Goal: Transaction & Acquisition: Book appointment/travel/reservation

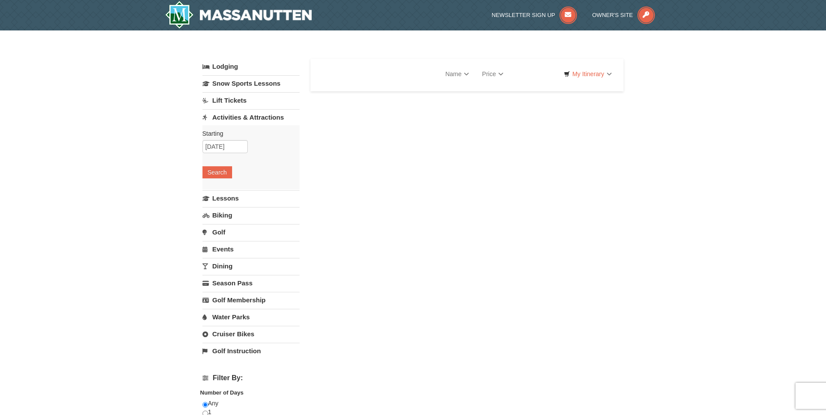
select select "10"
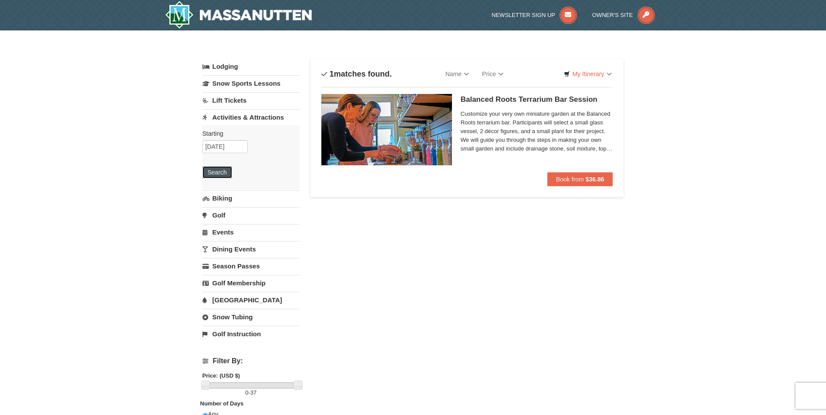
click at [210, 174] on button "Search" at bounding box center [217, 172] width 30 height 12
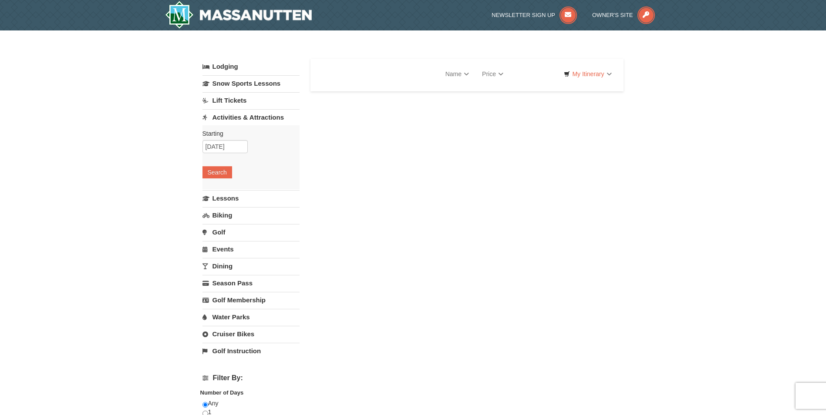
select select "10"
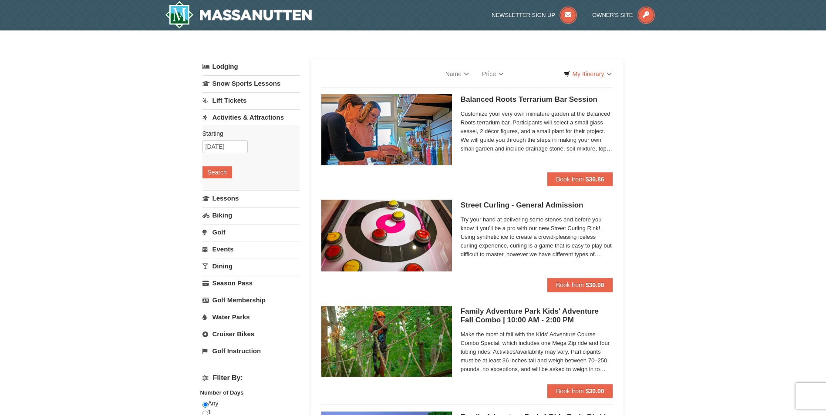
select select "10"
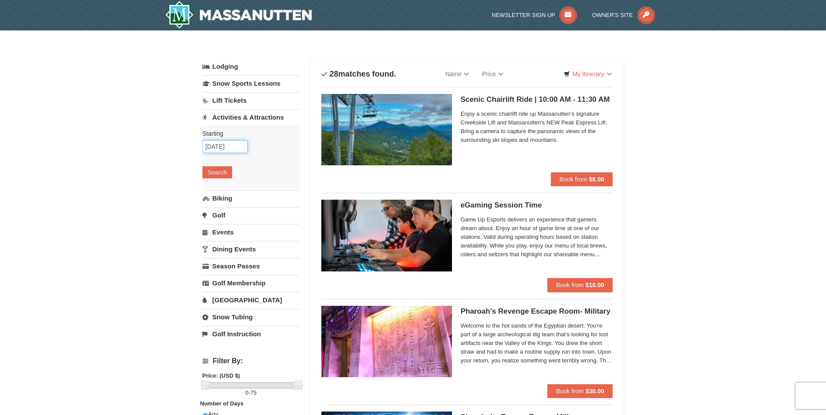
click at [225, 147] on input "10/18/2025" at bounding box center [224, 146] width 45 height 13
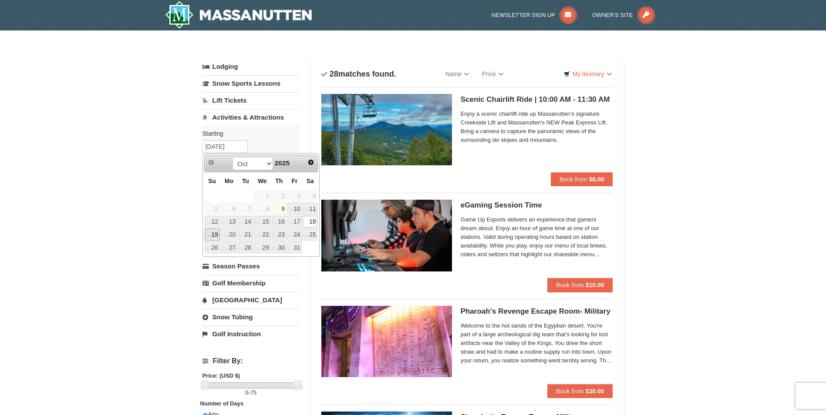
click at [215, 236] on link "19" at bounding box center [212, 235] width 15 height 12
type input "[DATE]"
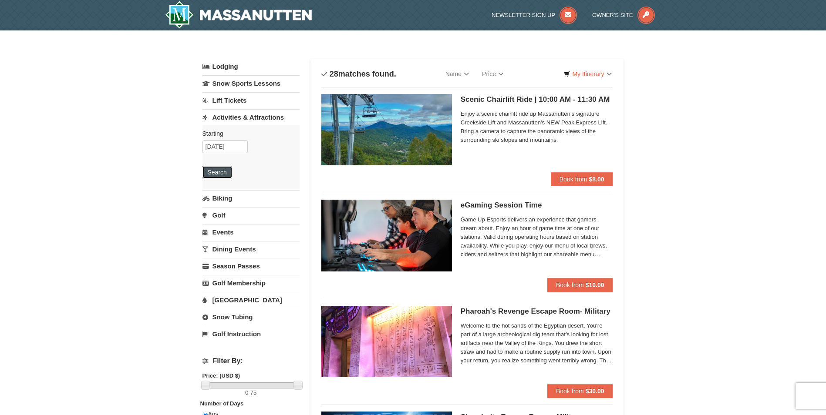
click at [215, 172] on button "Search" at bounding box center [217, 172] width 30 height 12
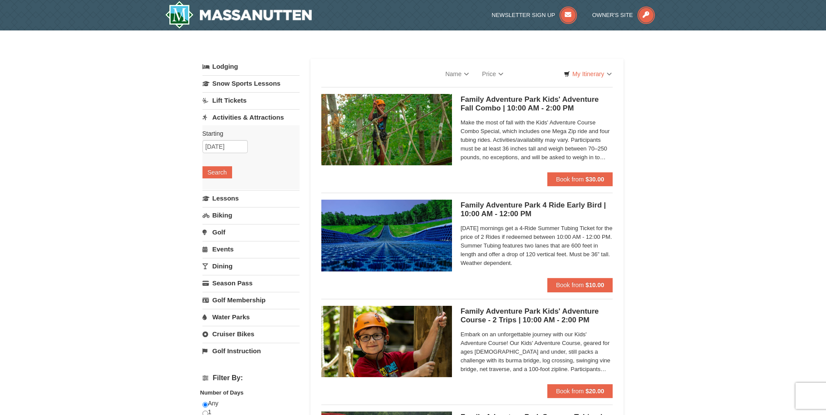
select select "10"
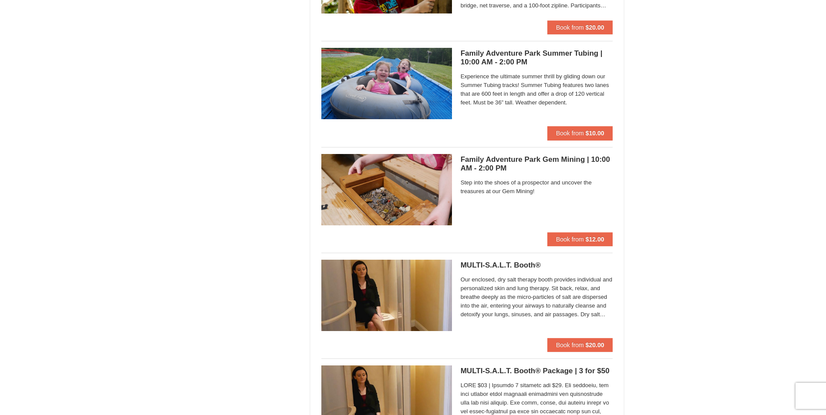
scroll to position [2134, 0]
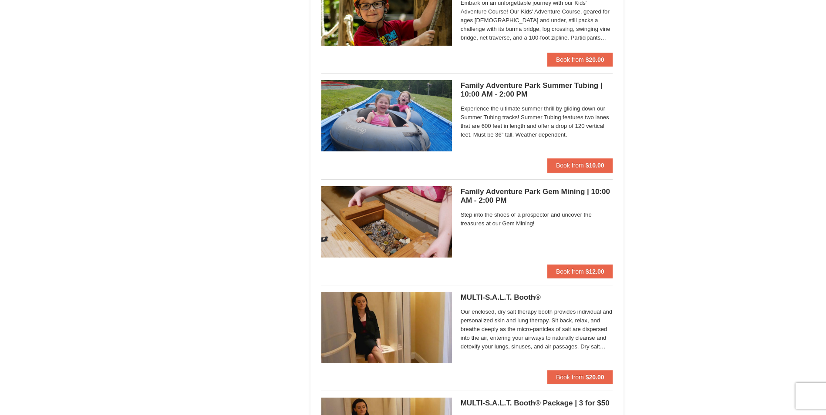
drag, startPoint x: 582, startPoint y: 270, endPoint x: 683, endPoint y: 341, distance: 123.2
click at [581, 273] on span "Book from" at bounding box center [570, 271] width 28 height 7
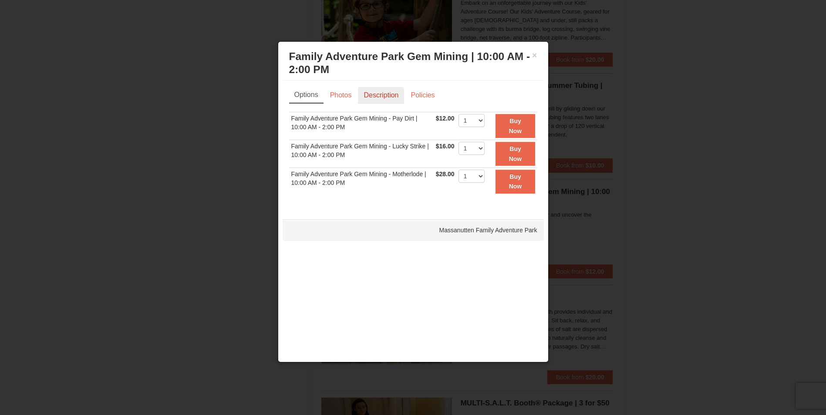
click at [376, 98] on link "Description" at bounding box center [381, 95] width 46 height 17
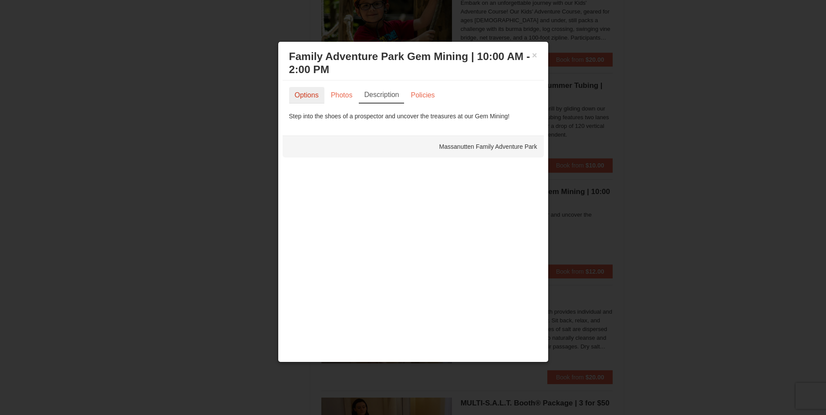
click at [308, 92] on link "Options" at bounding box center [306, 95] width 35 height 17
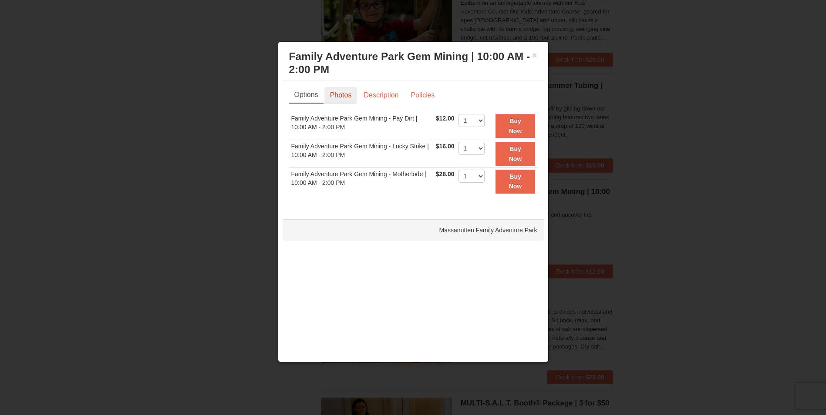
click at [334, 92] on link "Photos" at bounding box center [340, 95] width 33 height 17
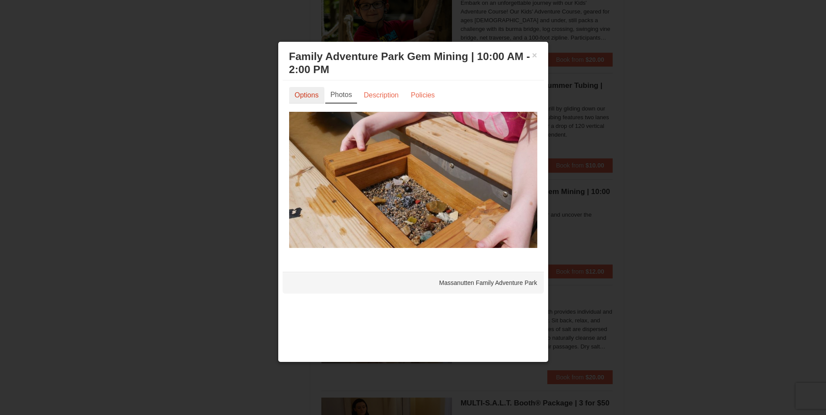
click at [312, 95] on link "Options" at bounding box center [306, 95] width 35 height 17
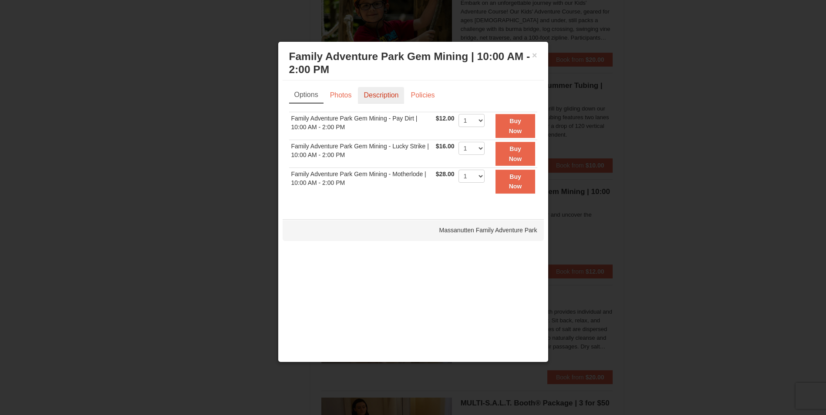
click at [377, 97] on link "Description" at bounding box center [381, 95] width 46 height 17
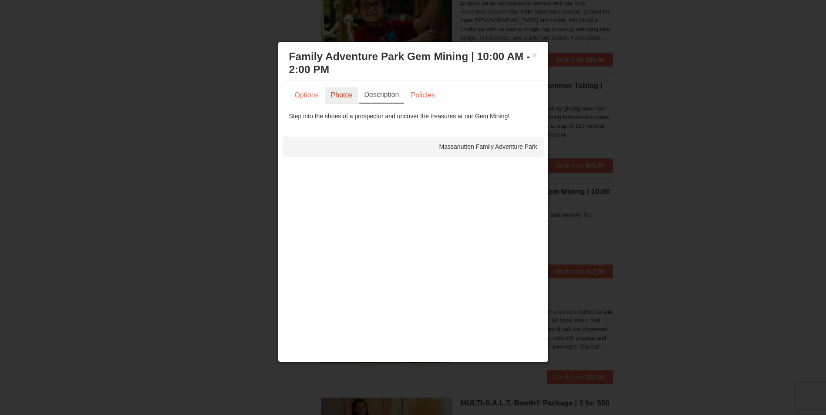
click at [331, 94] on link "Photos" at bounding box center [341, 95] width 33 height 17
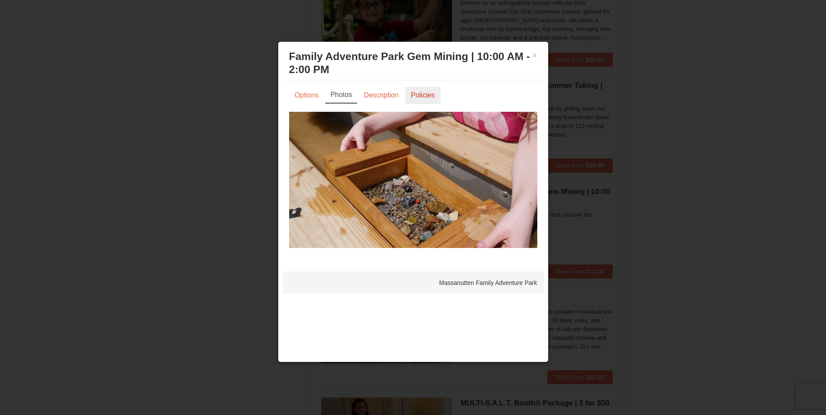
click at [421, 99] on link "Policies" at bounding box center [422, 95] width 35 height 17
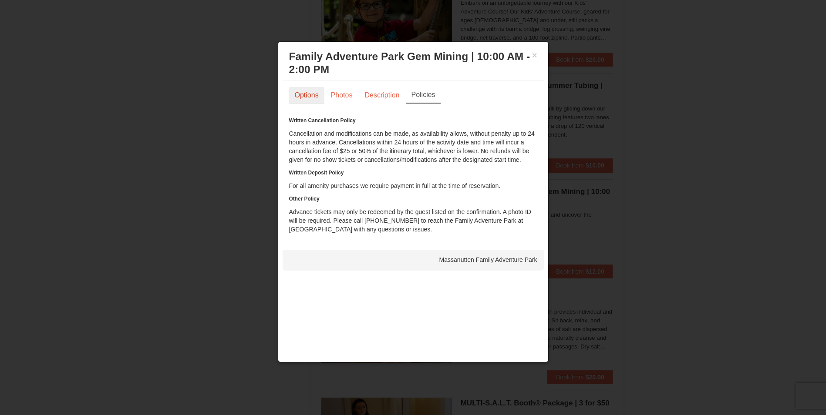
click at [308, 92] on link "Options" at bounding box center [306, 95] width 35 height 17
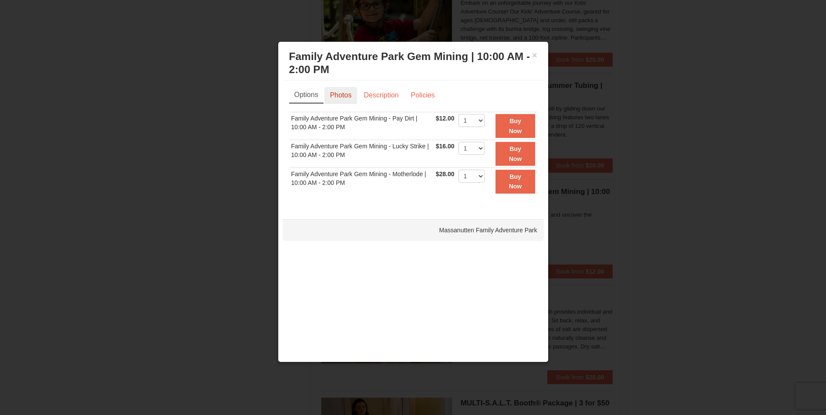
click at [339, 97] on link "Photos" at bounding box center [340, 95] width 33 height 17
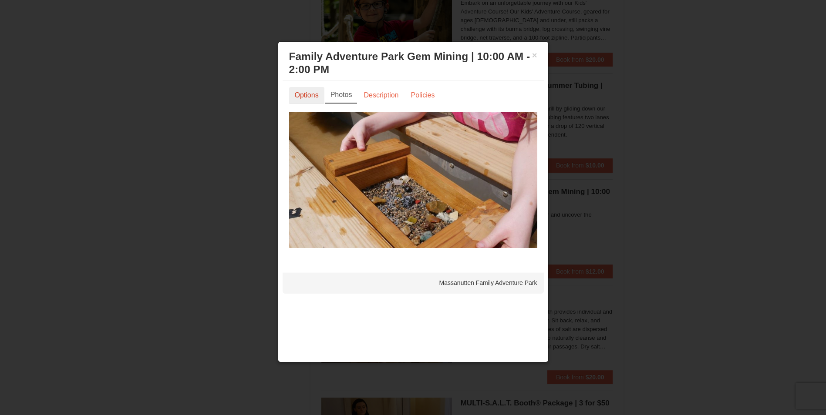
click at [307, 97] on link "Options" at bounding box center [306, 95] width 35 height 17
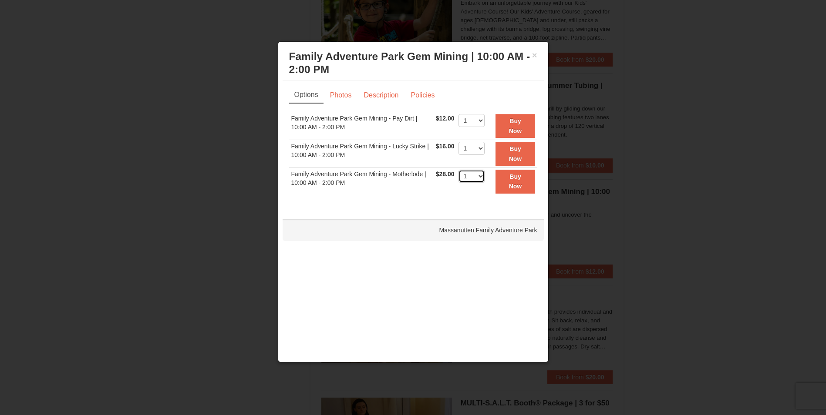
click at [478, 179] on select "1 2 3 4 5 6 7 8 9 10 11 12 13 14 15 16 17 18 19 20 21 22" at bounding box center [471, 176] width 26 height 13
select select "2"
click at [458, 170] on select "1 2 3 4 5 6 7 8 9 10 11 12 13 14 15 16 17 18 19 20 21 22" at bounding box center [471, 176] width 26 height 13
click at [522, 182] on button "Buy Now" at bounding box center [515, 182] width 39 height 24
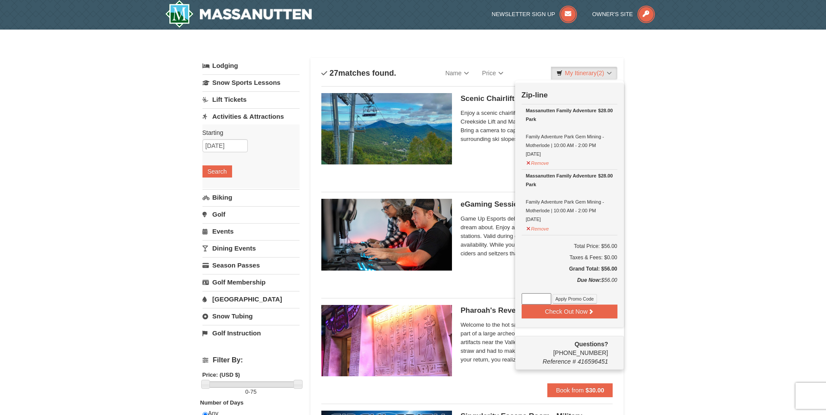
scroll to position [3, 0]
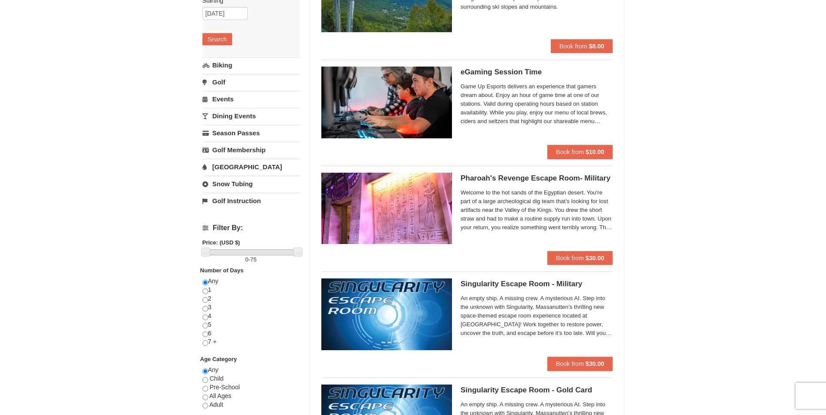
scroll to position [0, 0]
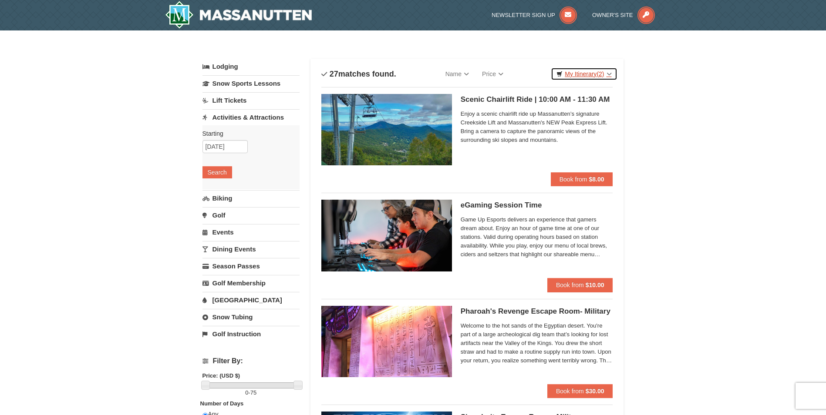
click at [580, 75] on link "My Itinerary (2)" at bounding box center [584, 73] width 66 height 13
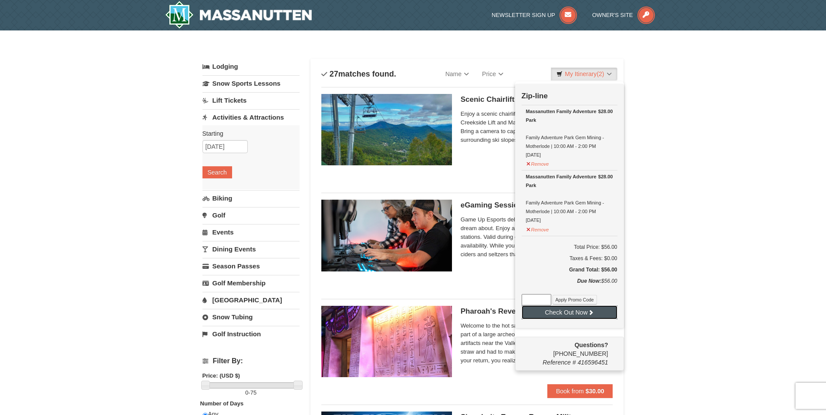
click at [569, 316] on button "Check Out Now" at bounding box center [570, 313] width 96 height 14
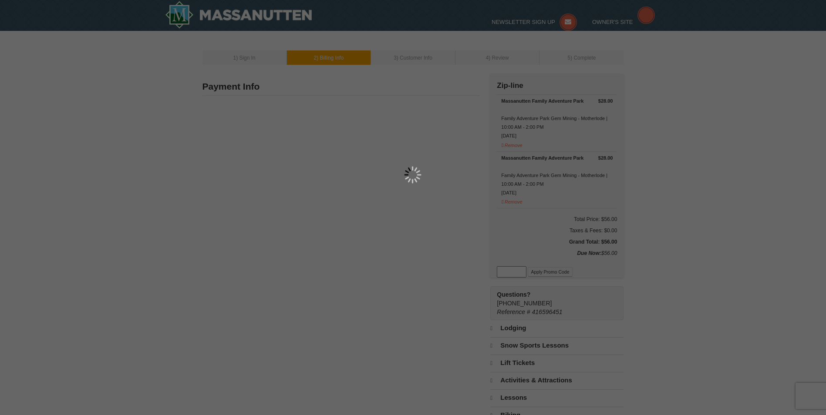
type input "3410 Lainey Ln UNIT B, Fayetteville, NC 28314, USA"
type input "Fayetteville"
type input "28314"
type input "910"
type input "689"
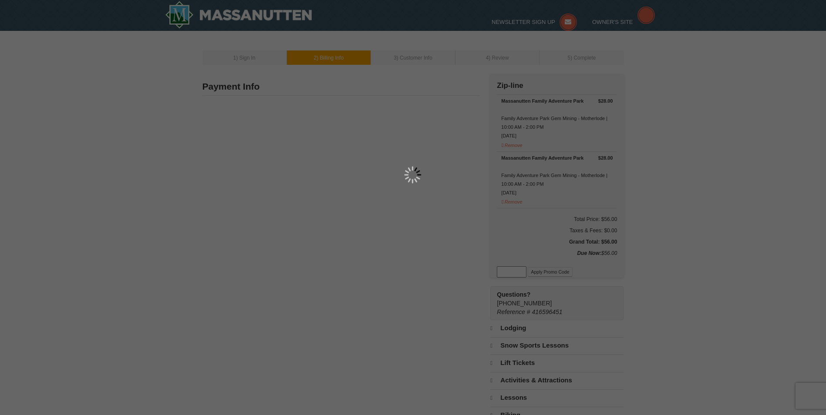
type input "8800"
type input "audreyinmanparalegal@gmail.com"
select select "NC"
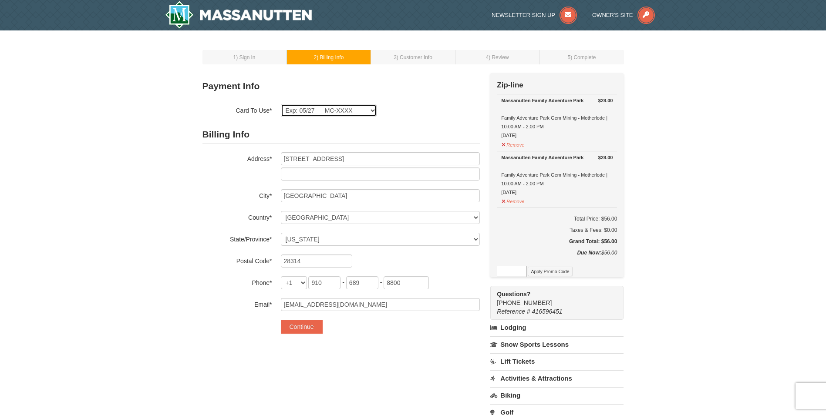
click at [300, 109] on select "Exp: 05/27 MC-XXXX New Card" at bounding box center [329, 110] width 96 height 13
click at [315, 326] on button "Continue" at bounding box center [302, 327] width 42 height 14
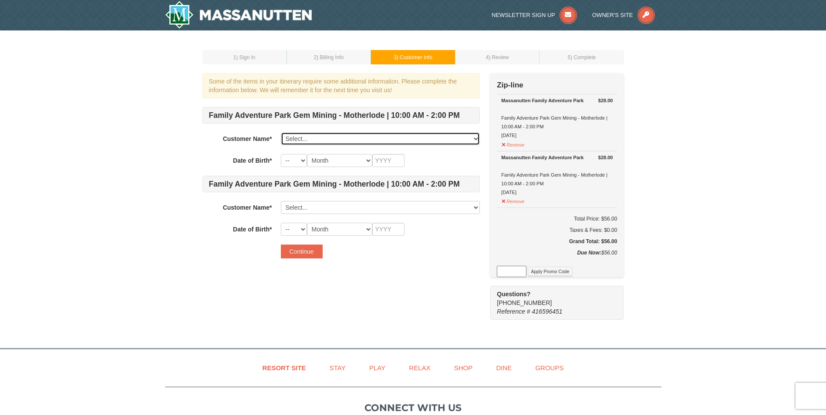
click at [314, 138] on select "Select... [PERSON_NAME] [PERSON_NAME] Add New..." at bounding box center [380, 138] width 199 height 13
select select "28291807"
click at [281, 132] on select "Select... Audrey Inman Joshua Emerson Add New..." at bounding box center [380, 138] width 199 height 13
select select "05"
select select "01"
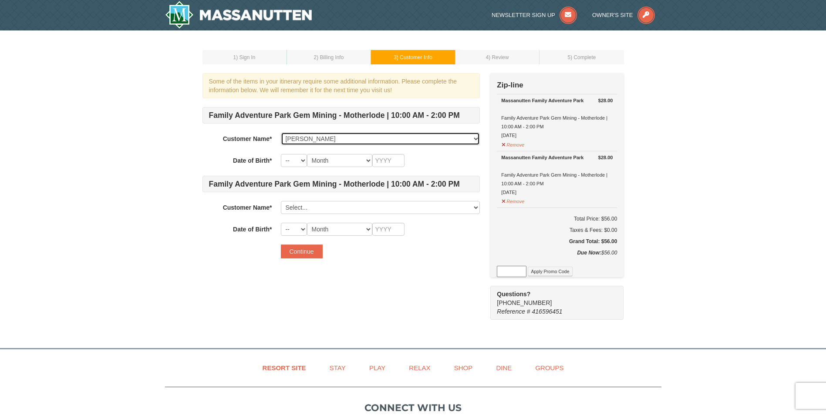
type input "1991"
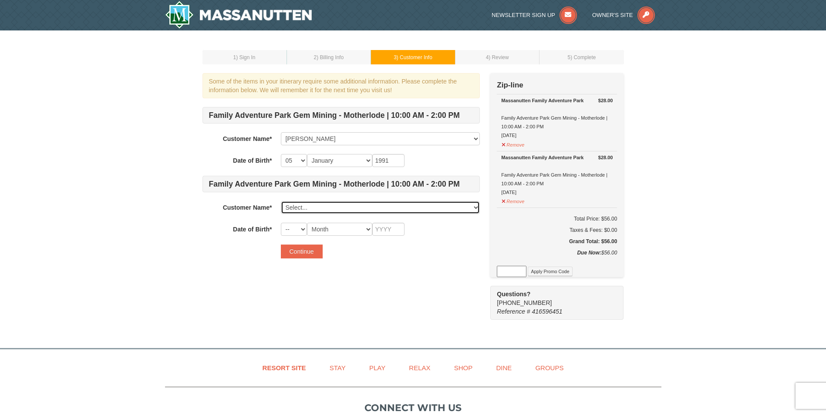
click at [331, 212] on select "Select... Audrey Inman Joshua Emerson Add New..." at bounding box center [380, 207] width 199 height 13
select select "28291816"
click at [281, 201] on select "Select... Audrey Inman Joshua Emerson Add New..." at bounding box center [380, 207] width 199 height 13
select select "20"
select select "05"
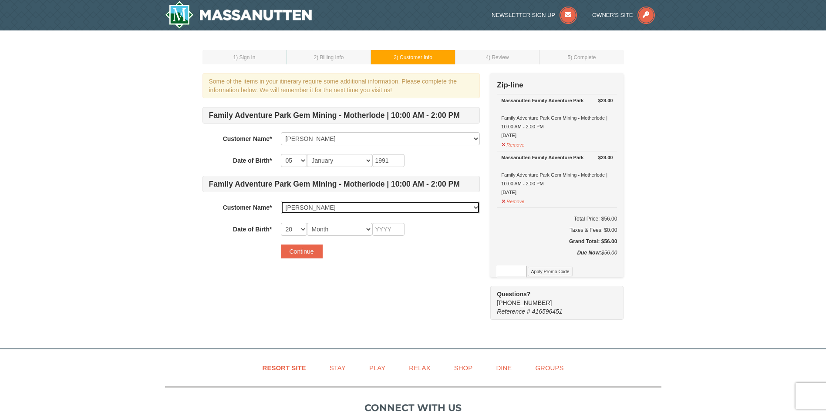
type input "1991"
click at [313, 251] on button "Continue" at bounding box center [302, 252] width 42 height 14
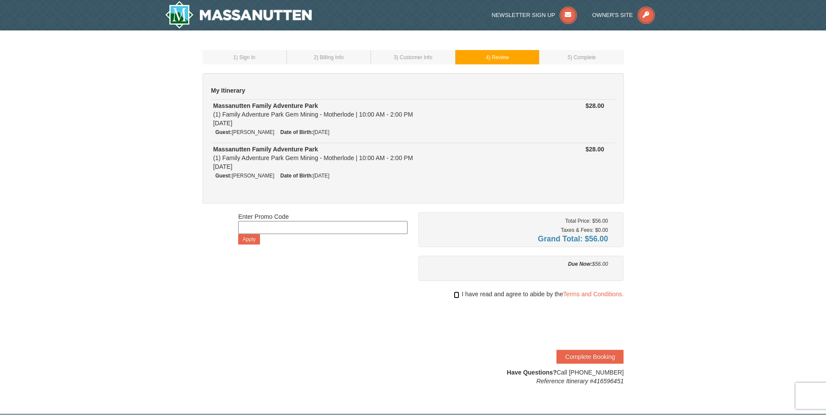
click at [456, 297] on input "checkbox" at bounding box center [457, 295] width 6 height 7
checkbox input "true"
click at [597, 356] on button "Complete Booking" at bounding box center [589, 357] width 67 height 14
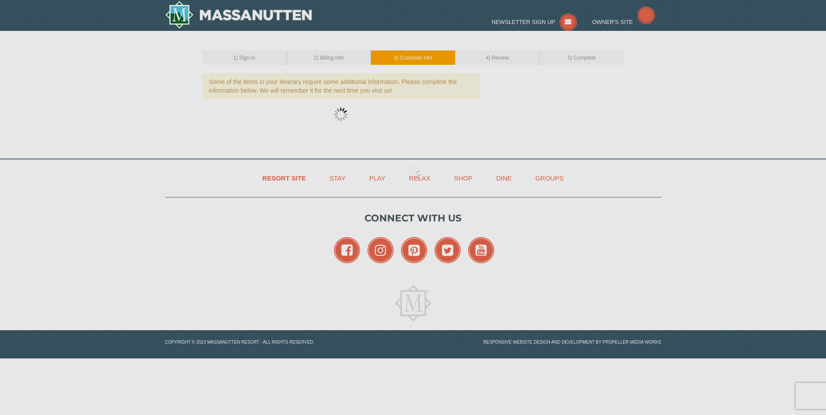
select select "05"
select select "01"
select select "20"
select select "05"
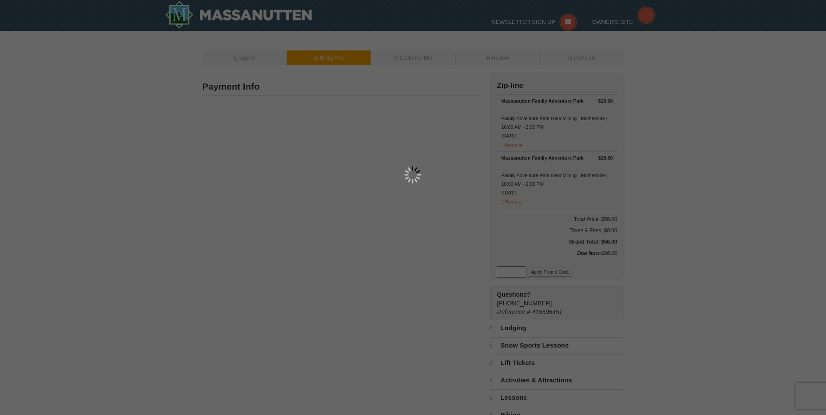
type input "[STREET_ADDRESS]"
type input "[GEOGRAPHIC_DATA]"
type input "28314"
type input "910"
type input "689"
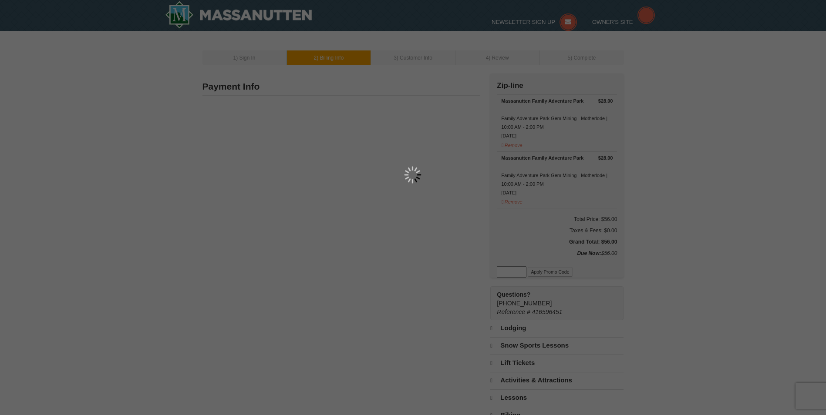
type input "8800"
type input "[EMAIL_ADDRESS][DOMAIN_NAME]"
select select "NC"
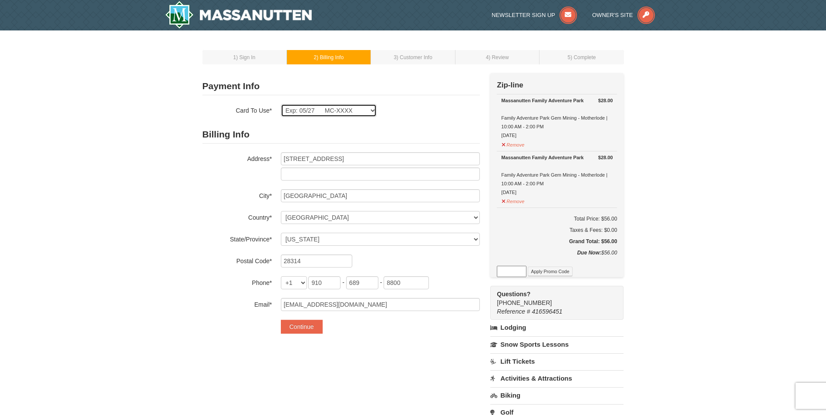
click at [334, 112] on select "Exp: 05/27 MC-XXXX New Card" at bounding box center [329, 110] width 96 height 13
click at [281, 104] on select "Exp: 05/27 MC-XXXX New Card" at bounding box center [329, 110] width 96 height 13
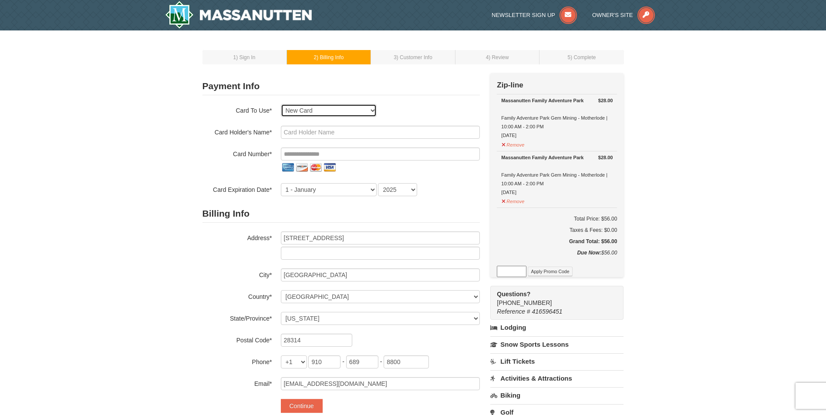
click at [294, 113] on select "Exp: 05/27 MC-XXXX New Card" at bounding box center [329, 110] width 96 height 13
select select "1"
click at [281, 104] on select "Exp: 05/27 MC-XXXX New Card" at bounding box center [329, 110] width 96 height 13
select select "NC"
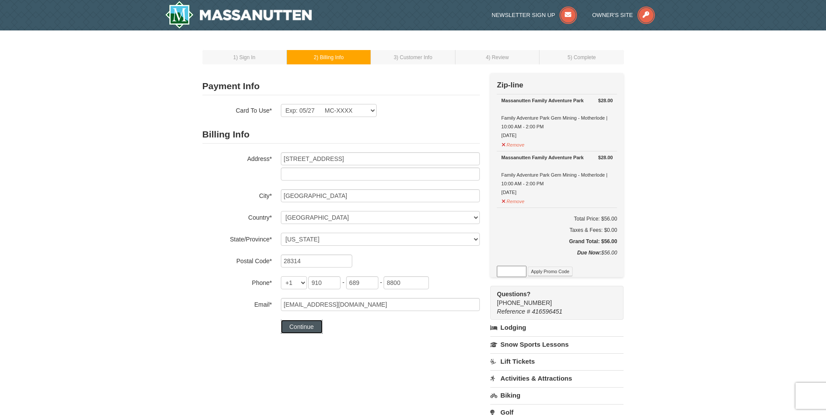
click at [298, 328] on button "Continue" at bounding box center [302, 327] width 42 height 14
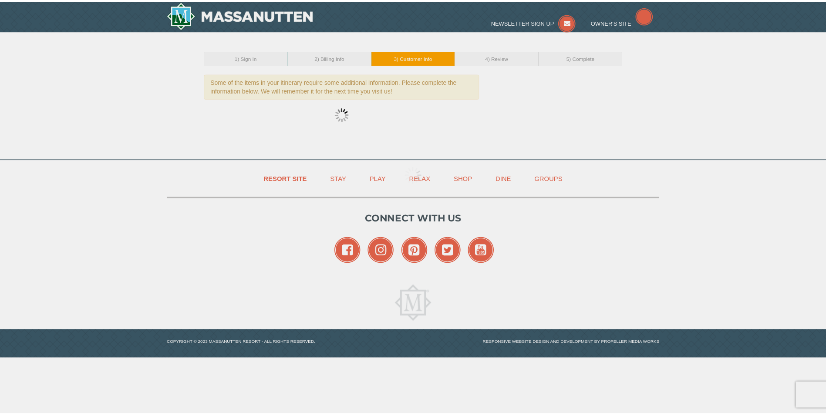
select select "05"
select select "01"
select select "20"
select select "05"
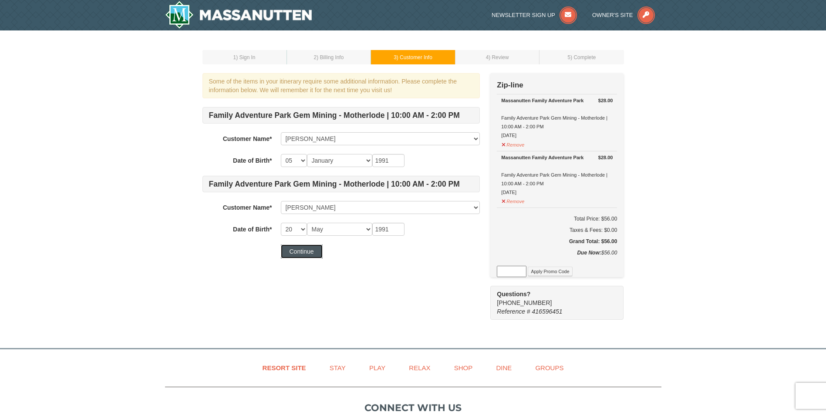
click at [287, 251] on button "Continue" at bounding box center [302, 252] width 42 height 14
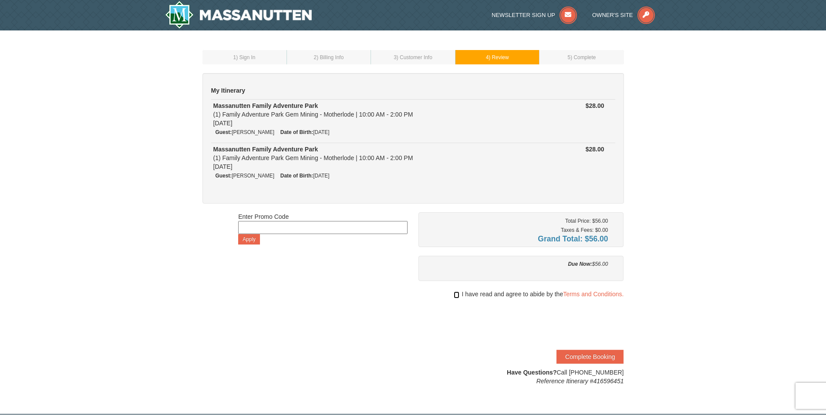
click at [454, 297] on input "checkbox" at bounding box center [457, 295] width 6 height 7
checkbox input "true"
click at [582, 357] on button "Complete Booking" at bounding box center [589, 357] width 67 height 14
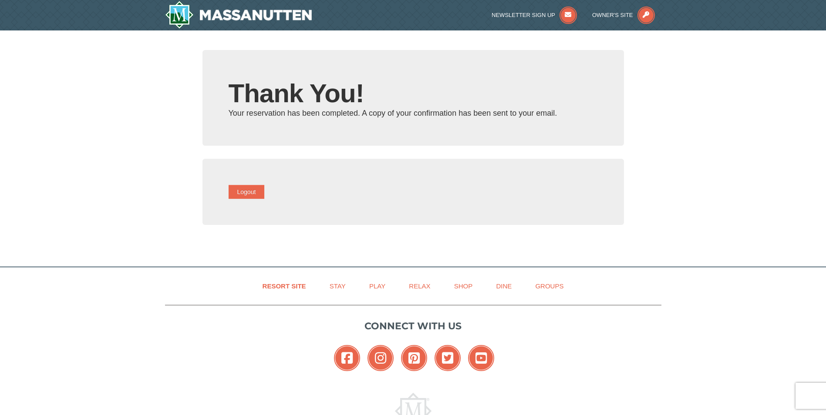
type input "[EMAIL_ADDRESS][DOMAIN_NAME]"
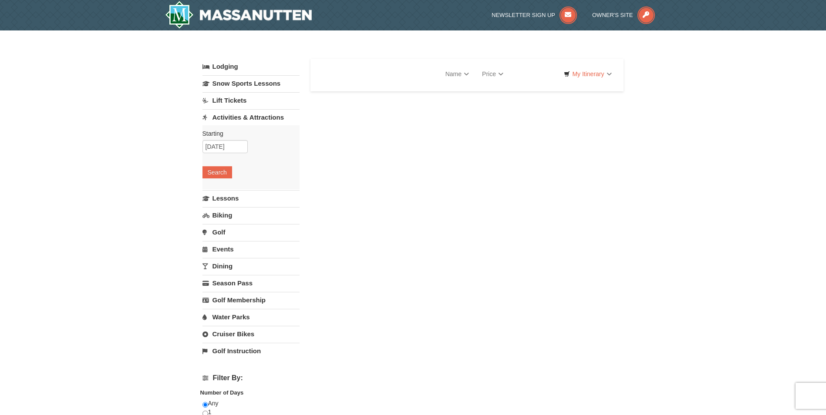
select select "10"
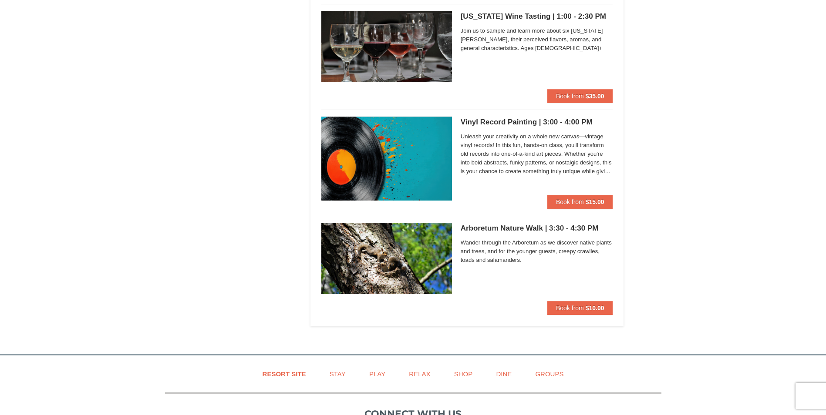
scroll to position [1263, 0]
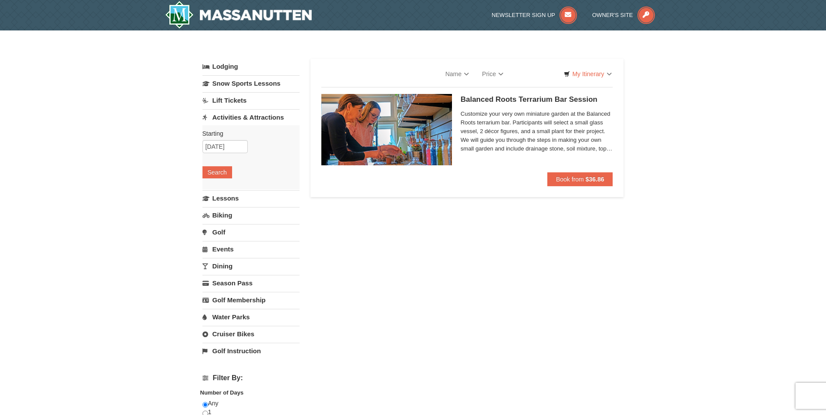
select select "10"
click at [209, 147] on input "10/11/2025" at bounding box center [224, 146] width 45 height 13
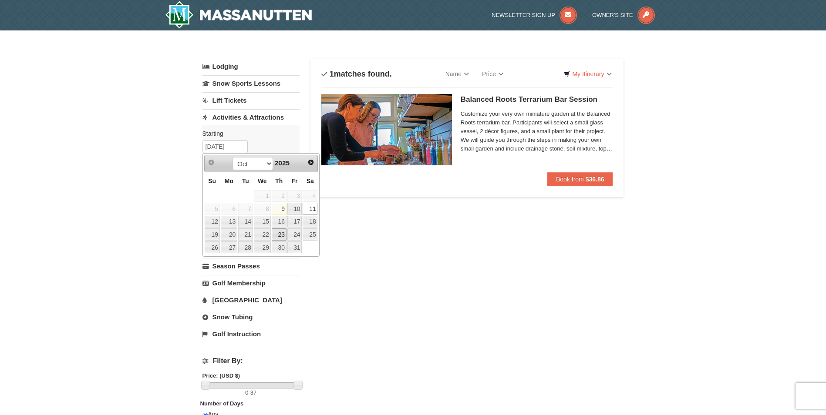
click at [280, 234] on link "23" at bounding box center [279, 235] width 15 height 12
type input "[DATE]"
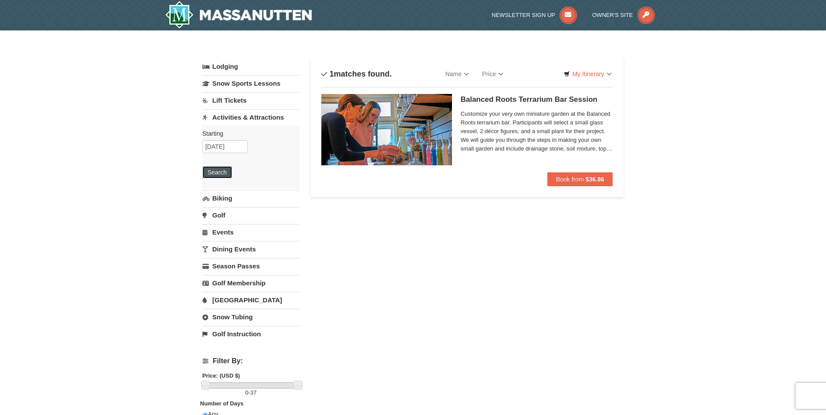
click at [224, 170] on button "Search" at bounding box center [217, 172] width 30 height 12
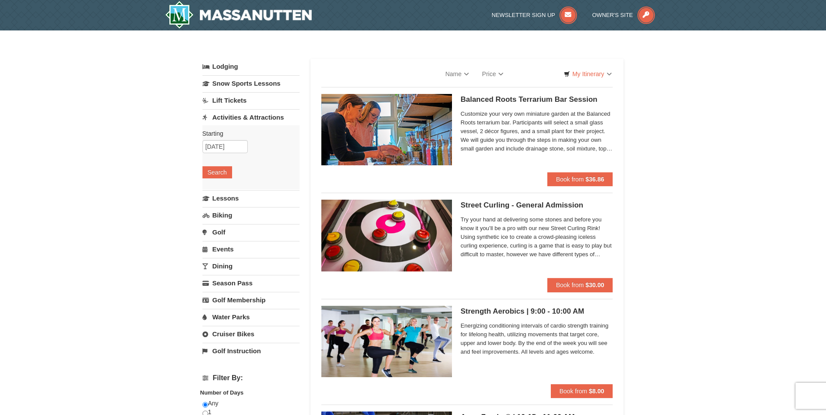
select select "10"
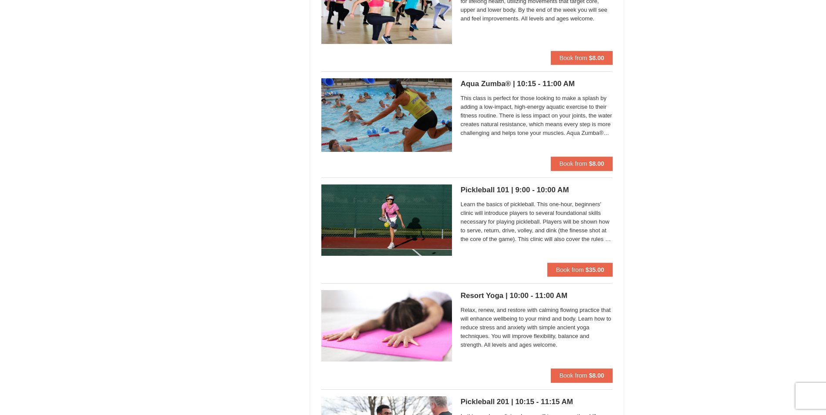
scroll to position [1524, 0]
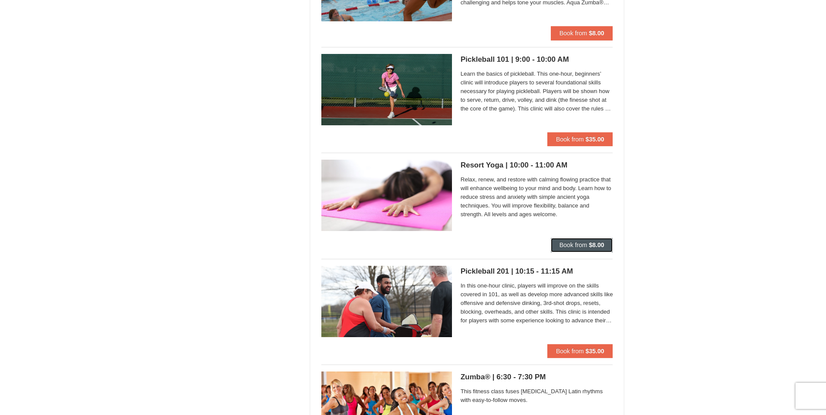
click at [593, 248] on strong "$8.00" at bounding box center [596, 245] width 15 height 7
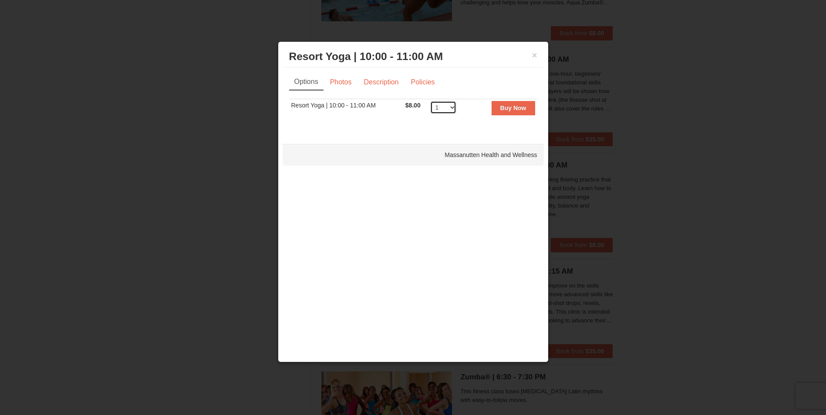
click at [453, 108] on select "1 2 3 4 5 6 7 8 9 10 11 12 13 14 15 16 17 18 19 20 21 22 23 24 25 26 27 28 29 30" at bounding box center [443, 107] width 26 height 13
select select "2"
click at [430, 101] on select "1 2 3 4 5 6 7 8 9 10 11 12 13 14 15 16 17 18 19 20 21 22 23 24 25 26 27 28 29 30" at bounding box center [443, 107] width 26 height 13
click at [502, 111] on strong "Buy Now" at bounding box center [513, 108] width 26 height 7
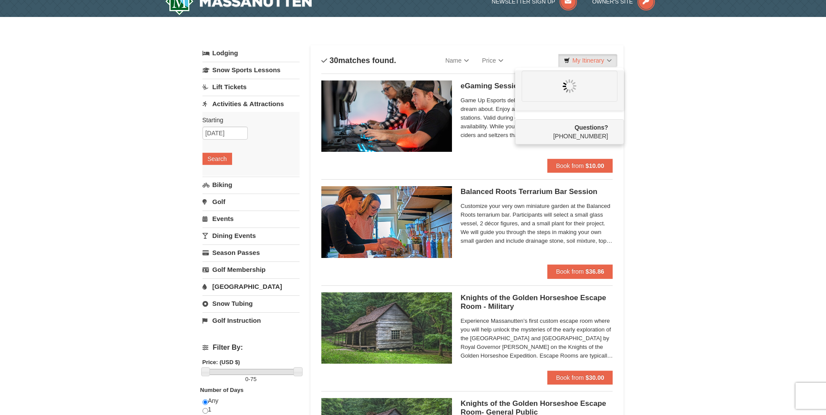
scroll to position [0, 0]
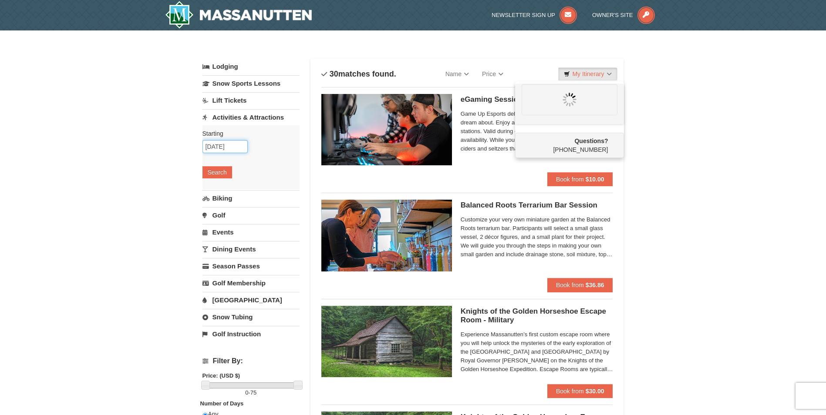
click at [221, 145] on input "[DATE]" at bounding box center [224, 146] width 45 height 13
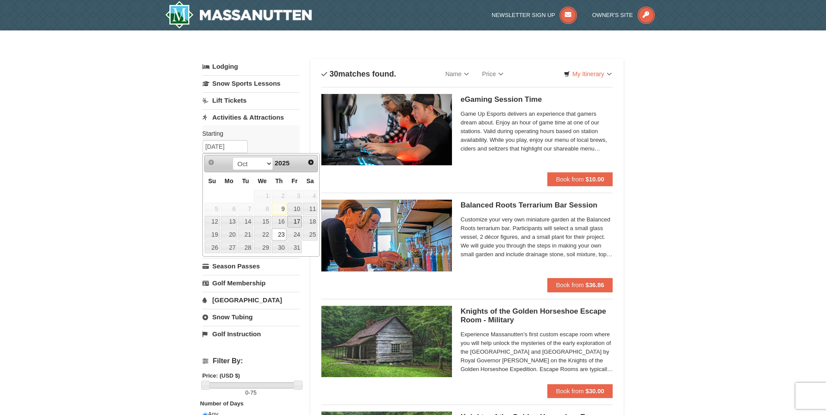
click at [297, 224] on link "17" at bounding box center [294, 222] width 15 height 12
type input "10/17/2025"
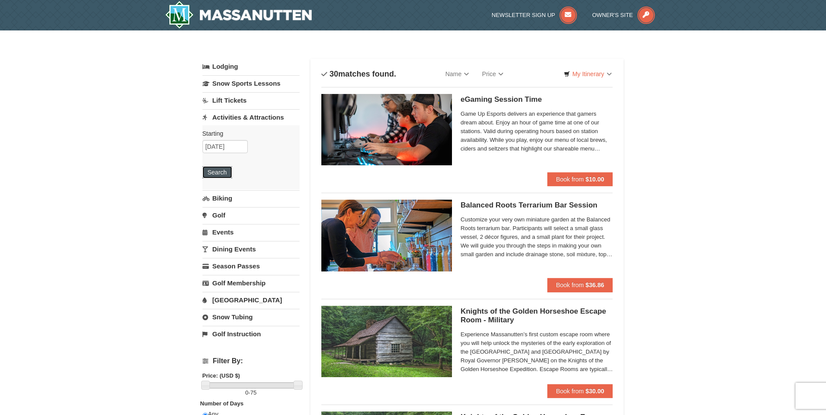
click at [223, 172] on button "Search" at bounding box center [217, 172] width 30 height 12
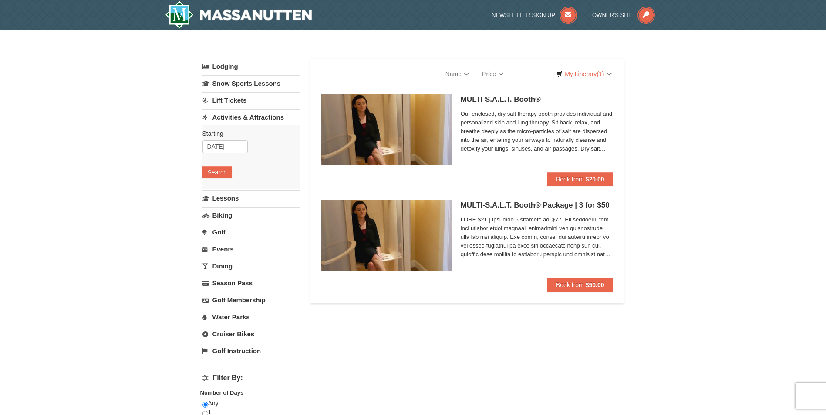
select select "10"
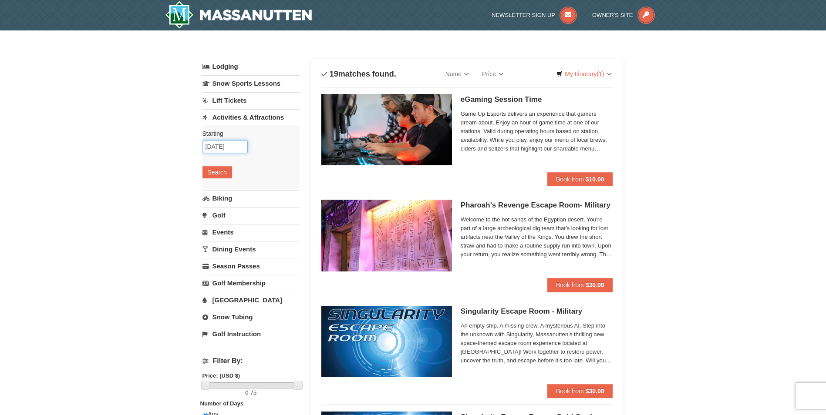
click at [234, 145] on input "10/17/2025" at bounding box center [224, 146] width 45 height 13
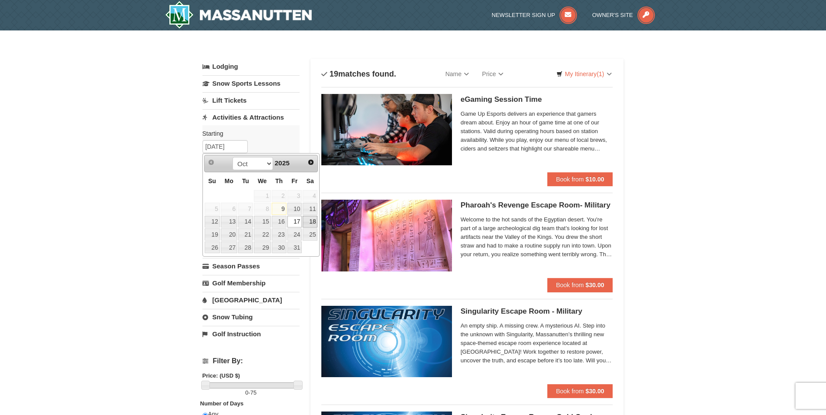
click at [310, 224] on link "18" at bounding box center [310, 222] width 15 height 12
type input "10/18/2025"
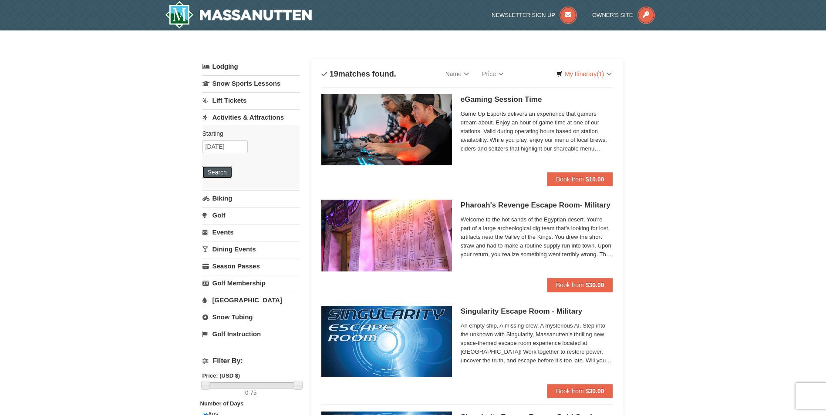
click at [219, 175] on button "Search" at bounding box center [217, 172] width 30 height 12
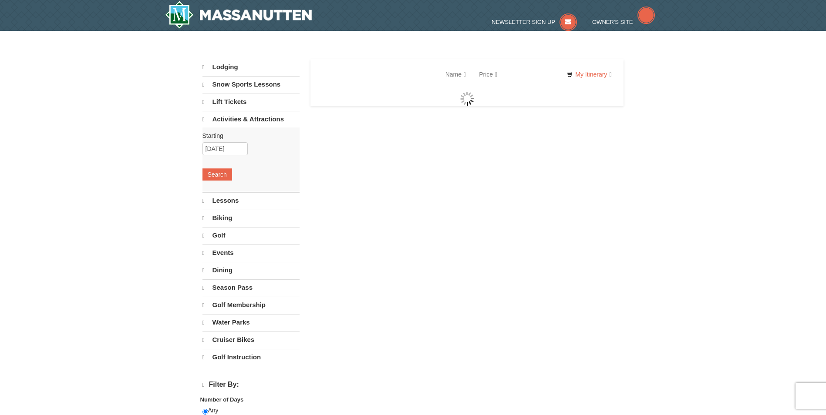
select select "10"
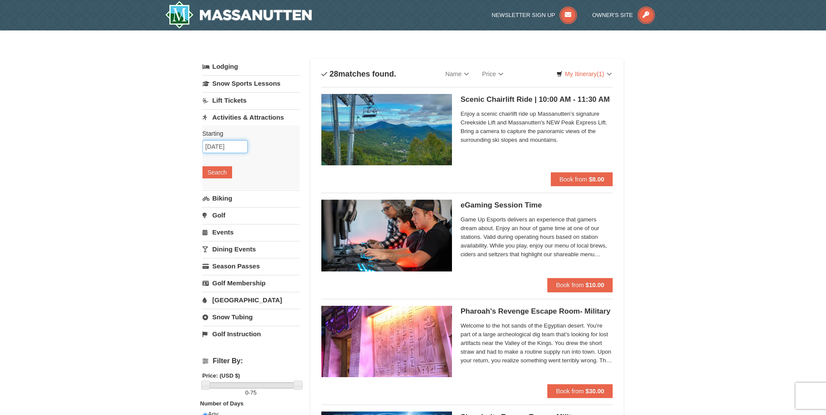
click at [221, 146] on input "10/18/2025" at bounding box center [224, 146] width 45 height 13
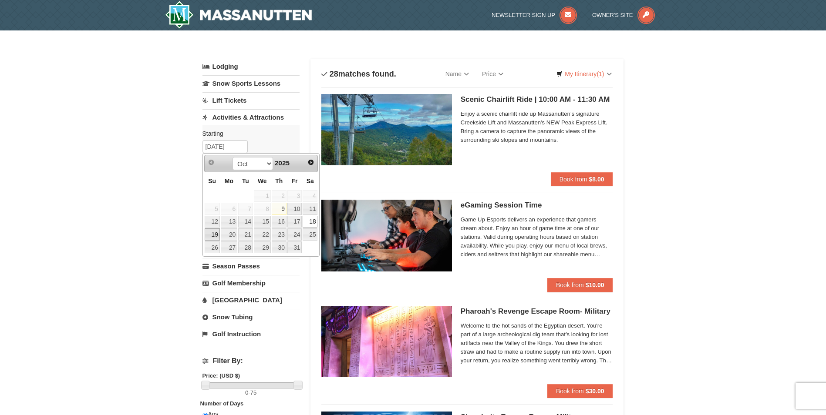
click at [212, 236] on link "19" at bounding box center [212, 235] width 15 height 12
type input "[DATE]"
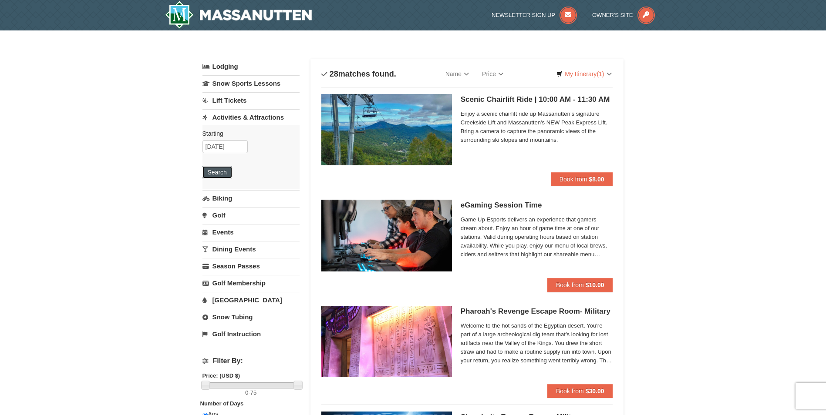
click at [207, 174] on button "Search" at bounding box center [217, 172] width 30 height 12
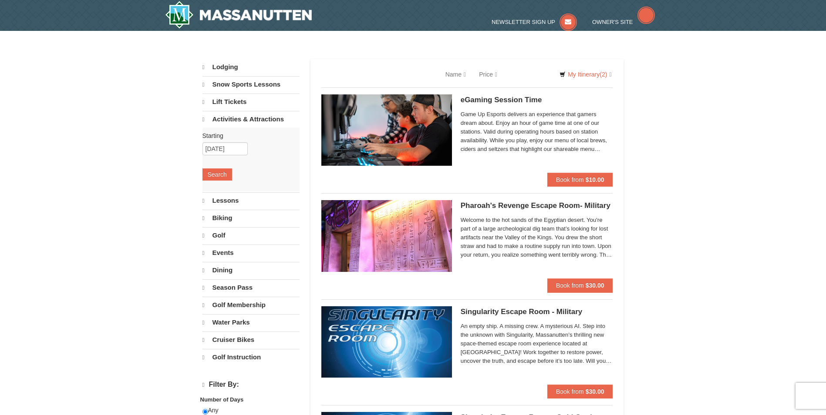
select select "10"
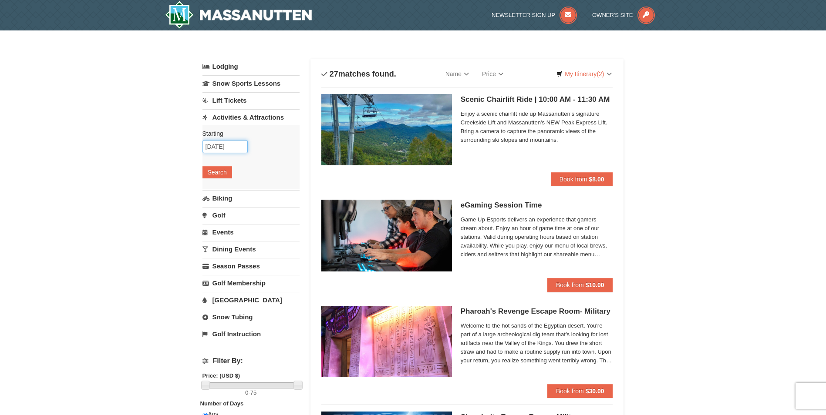
click at [229, 148] on input "10/19/2025" at bounding box center [224, 146] width 45 height 13
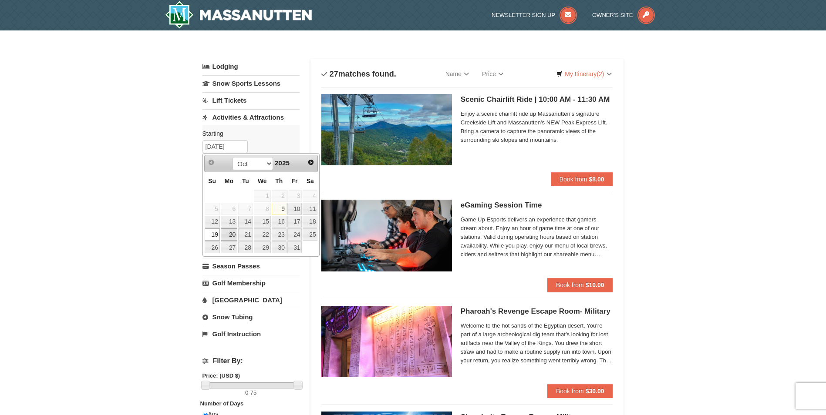
click at [229, 236] on link "20" at bounding box center [229, 235] width 17 height 12
type input "10/20/2025"
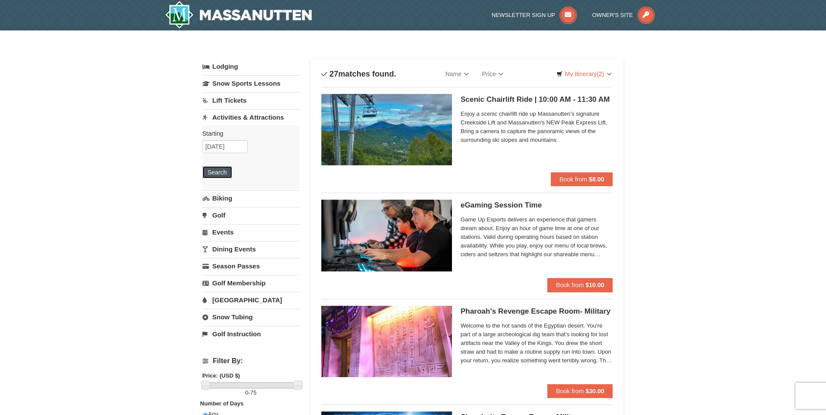
click at [227, 173] on button "Search" at bounding box center [217, 172] width 30 height 12
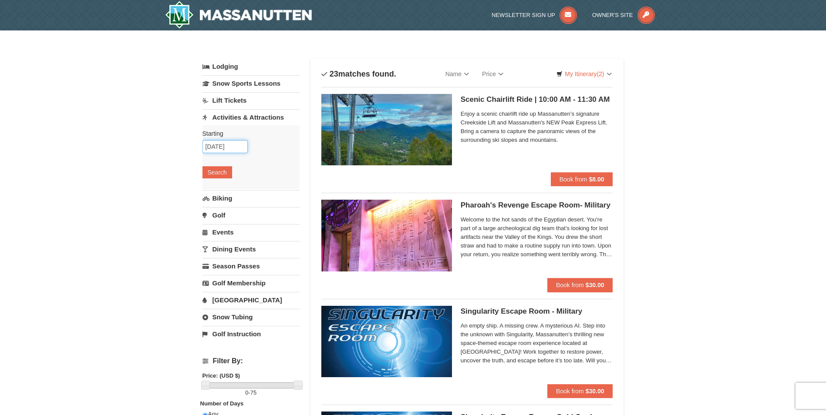
click at [231, 143] on input "10/20/2025" at bounding box center [224, 146] width 45 height 13
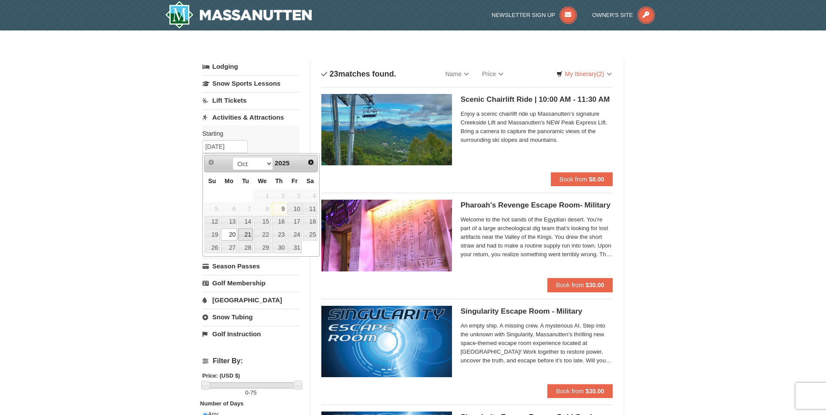
click at [243, 233] on link "21" at bounding box center [245, 235] width 15 height 12
type input "[DATE]"
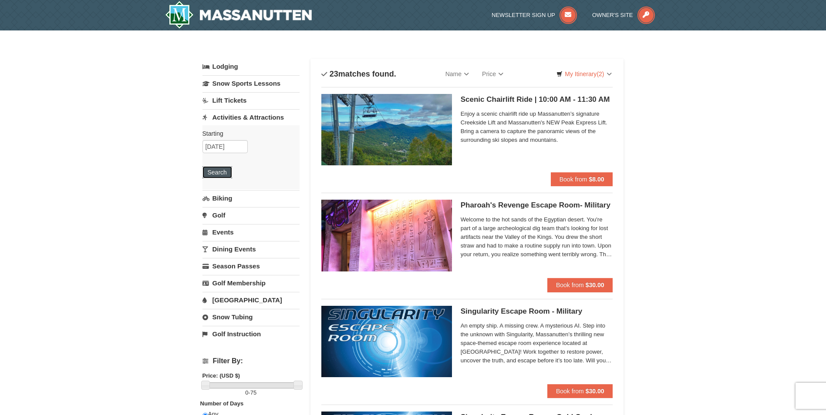
click at [220, 175] on button "Search" at bounding box center [217, 172] width 30 height 12
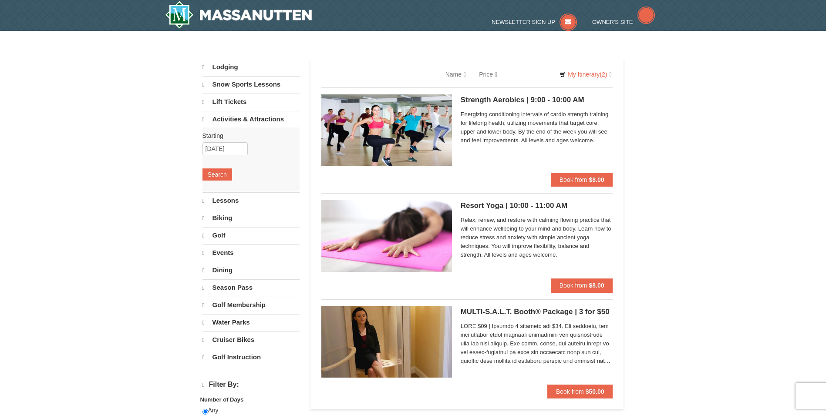
select select "10"
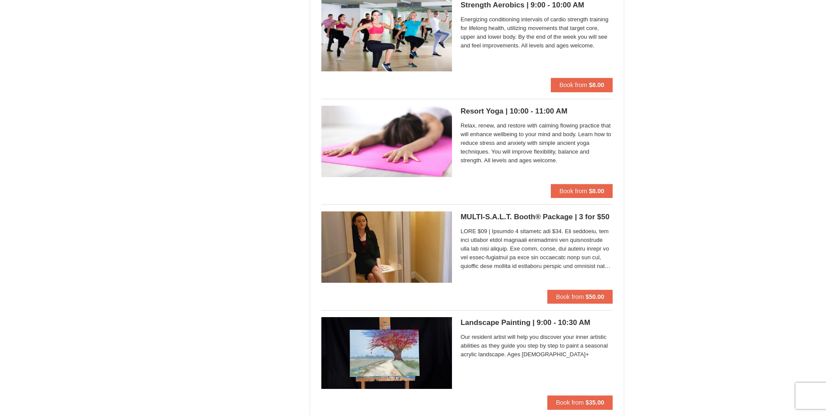
scroll to position [958, 0]
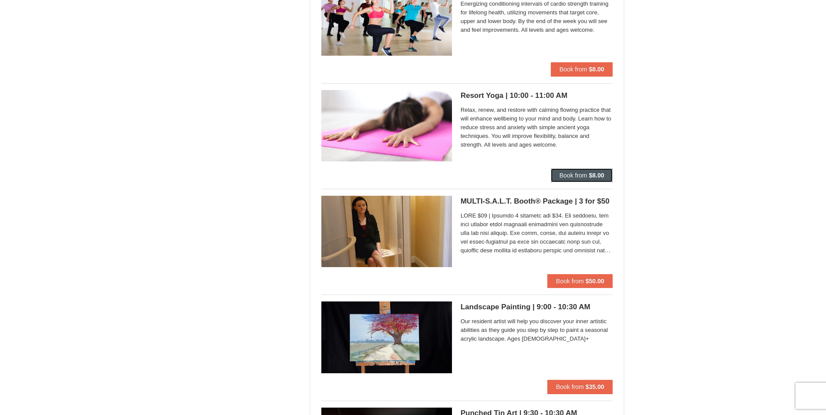
click at [590, 178] on strong "$8.00" at bounding box center [596, 175] width 15 height 7
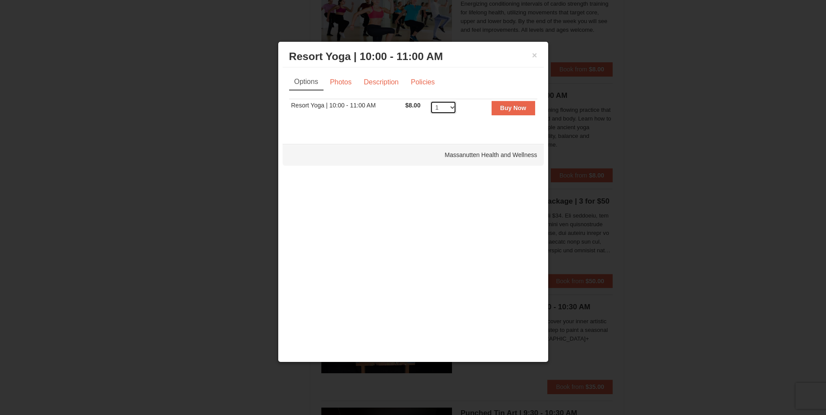
click at [437, 107] on select "1 2 3 4 5 6 7 8 9 10 11 12 13 14 15 16 17 18 19 20 21 22 23 24 25 26 27 28 29 30" at bounding box center [443, 107] width 26 height 13
select select "2"
click at [430, 101] on select "1 2 3 4 5 6 7 8 9 10 11 12 13 14 15 16 17 18 19 20 21 22 23 24 25 26 27 28 29 30" at bounding box center [443, 107] width 26 height 13
click at [522, 110] on strong "Buy Now" at bounding box center [513, 108] width 26 height 7
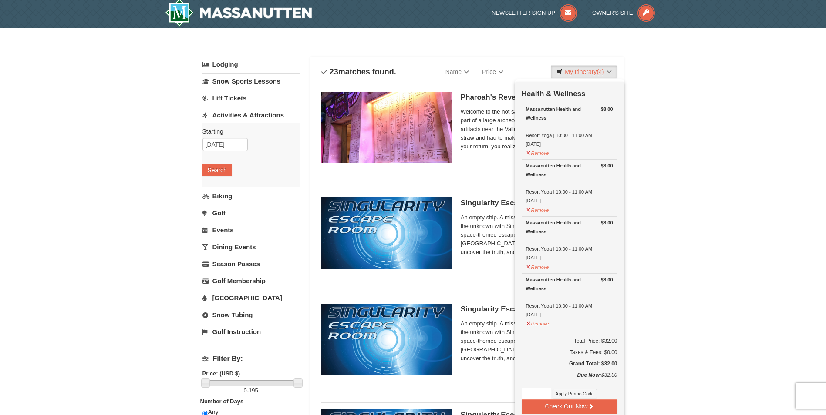
scroll to position [3, 0]
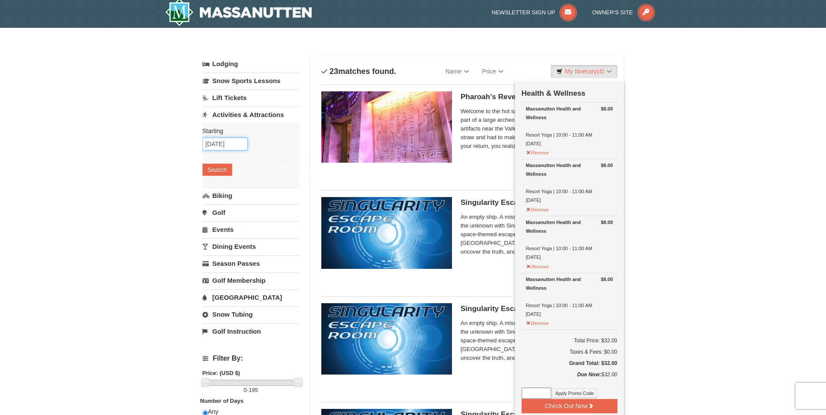
click at [216, 142] on input "10/21/2025" at bounding box center [224, 144] width 45 height 13
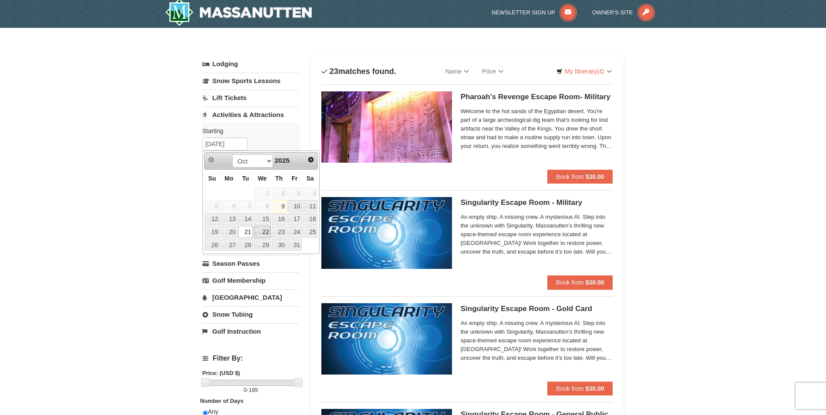
click at [260, 231] on link "22" at bounding box center [262, 232] width 17 height 12
type input "10/22/2025"
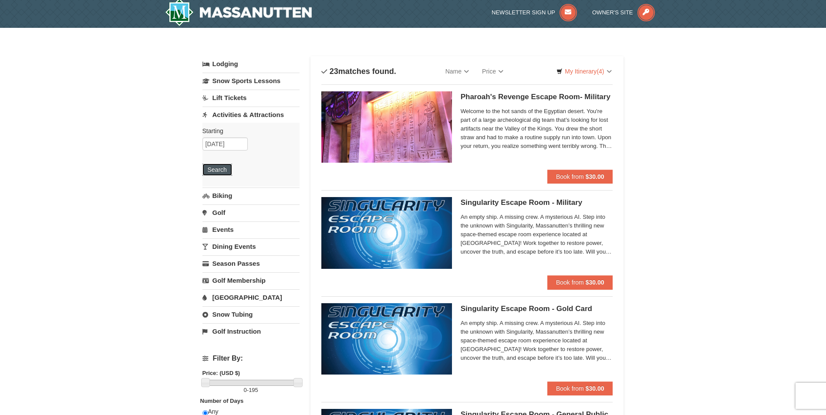
click at [222, 171] on button "Search" at bounding box center [217, 170] width 30 height 12
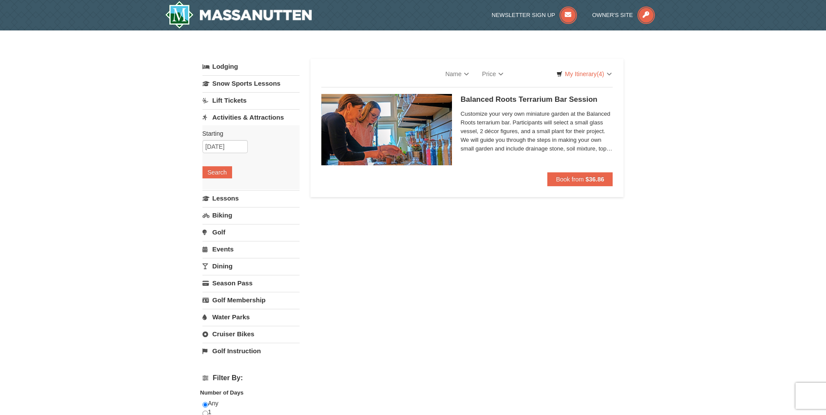
select select "10"
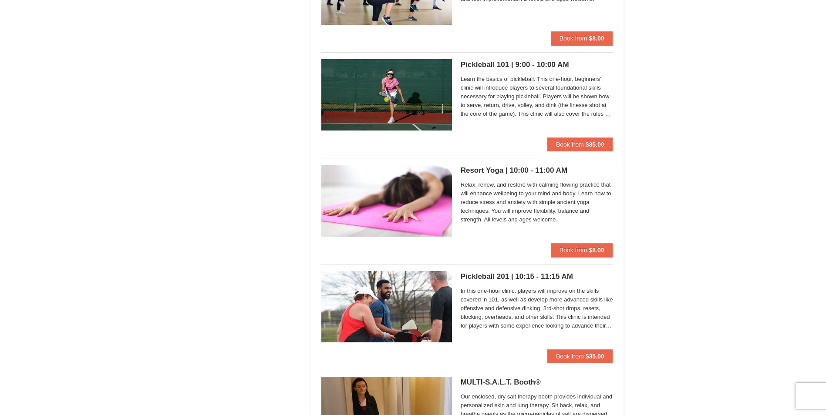
scroll to position [774, 0]
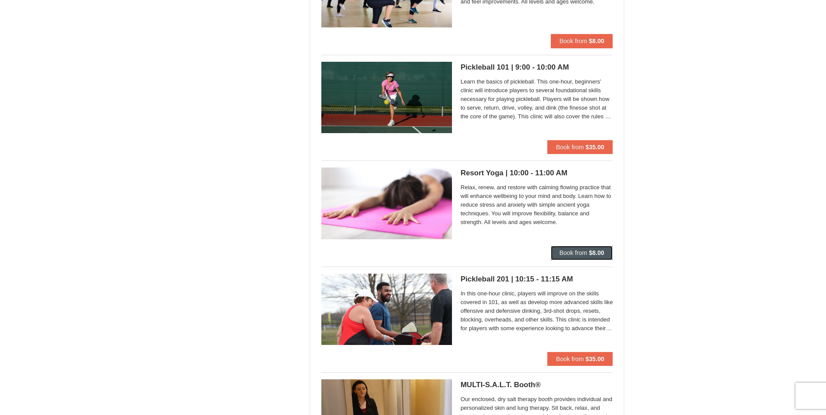
click at [605, 249] on button "Book from $8.00" at bounding box center [582, 253] width 62 height 14
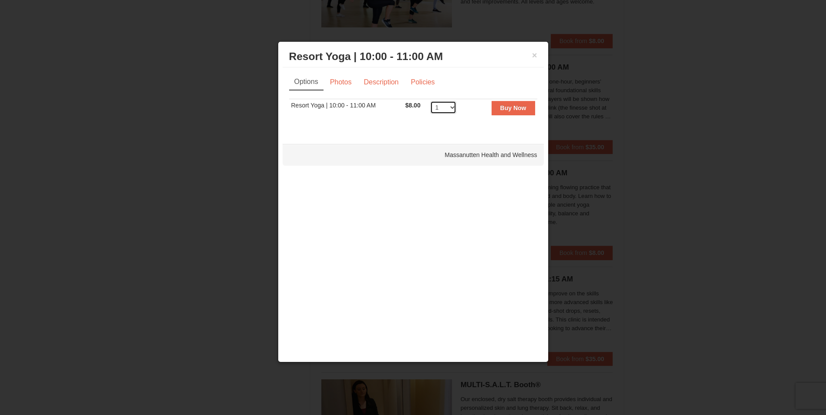
click at [452, 108] on select "1 2 3 4 5 6 7 8 9 10 11 12 13 14 15 16 17 18 19 20 21 22 23 24 25 26 27 28 29 30" at bounding box center [443, 107] width 26 height 13
select select "2"
click at [430, 101] on select "1 2 3 4 5 6 7 8 9 10 11 12 13 14 15 16 17 18 19 20 21 22 23 24 25 26 27 28 29 30" at bounding box center [443, 107] width 26 height 13
click at [519, 111] on strong "Buy Now" at bounding box center [513, 108] width 26 height 7
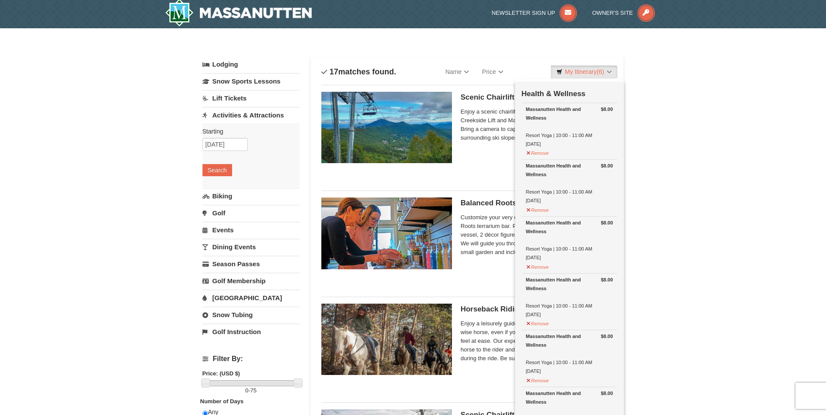
scroll to position [3, 0]
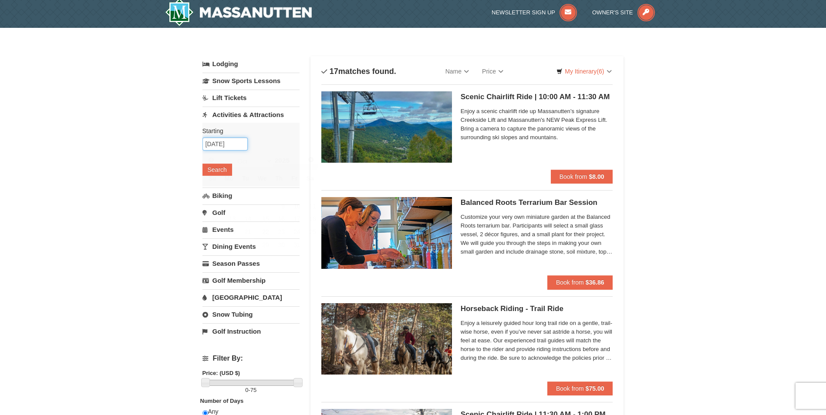
click at [214, 138] on input "[DATE]" at bounding box center [224, 144] width 45 height 13
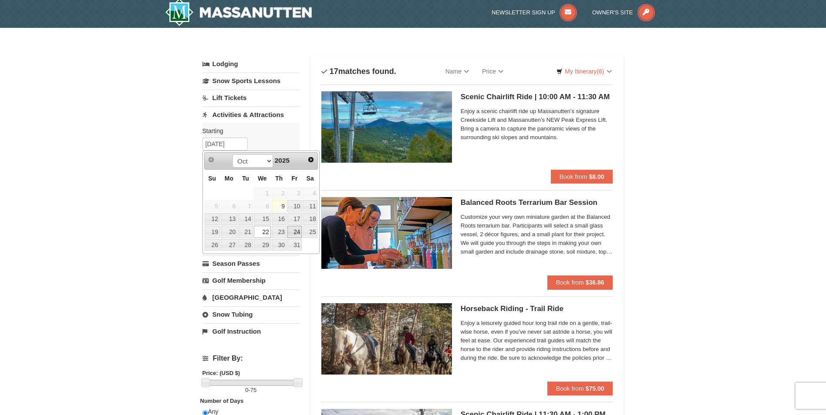
click at [293, 231] on link "24" at bounding box center [294, 232] width 15 height 12
type input "10/24/2025"
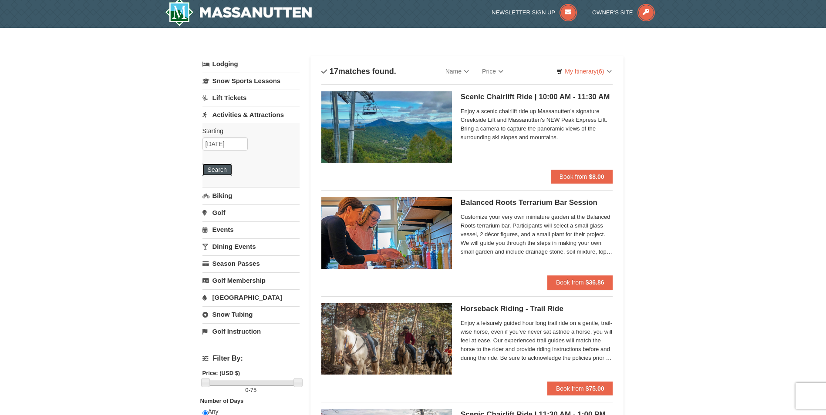
click at [227, 170] on button "Search" at bounding box center [217, 170] width 30 height 12
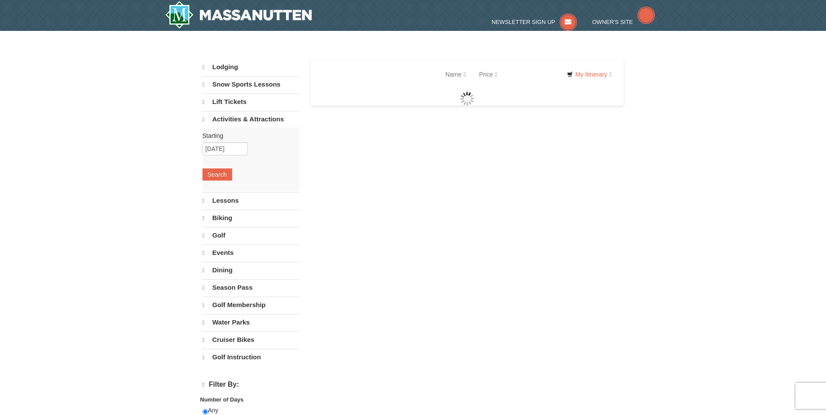
select select "10"
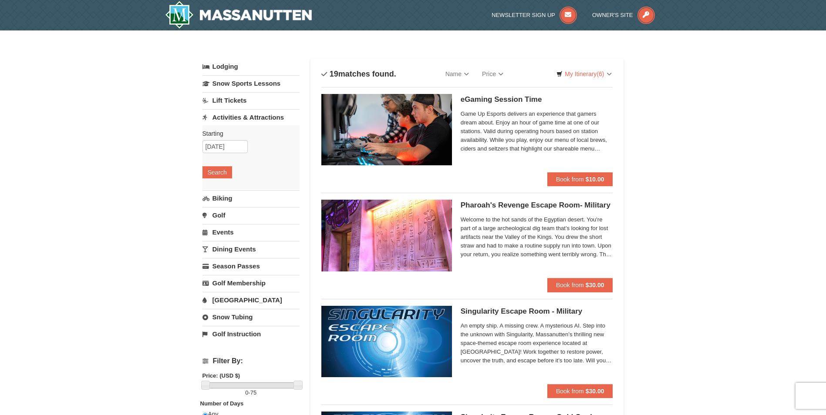
click at [238, 252] on link "Dining Events" at bounding box center [250, 249] width 97 height 16
click at [210, 212] on input "10/24/2025" at bounding box center [224, 214] width 45 height 13
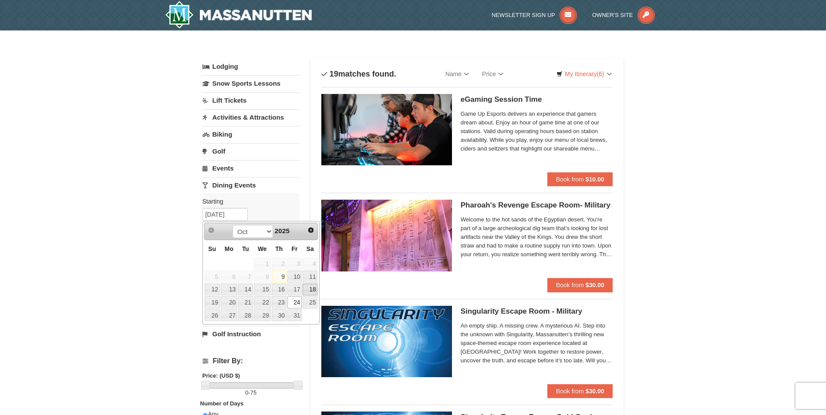
click at [312, 289] on link "18" at bounding box center [310, 290] width 15 height 12
type input "10/18/2025"
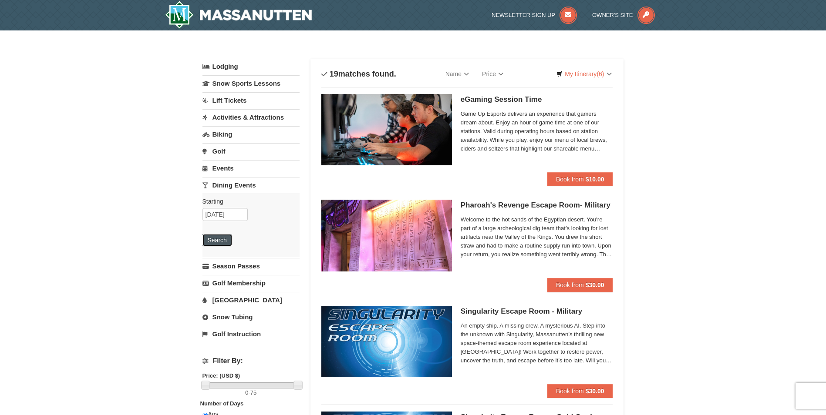
click at [205, 243] on button "Search" at bounding box center [217, 240] width 30 height 12
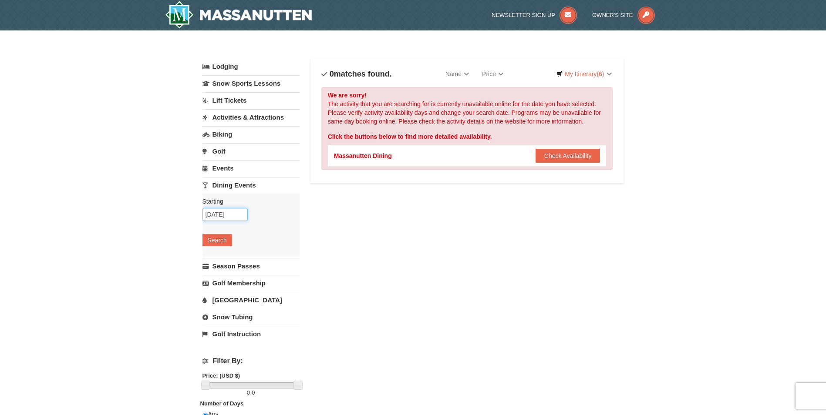
click at [228, 218] on input "[DATE]" at bounding box center [224, 214] width 45 height 13
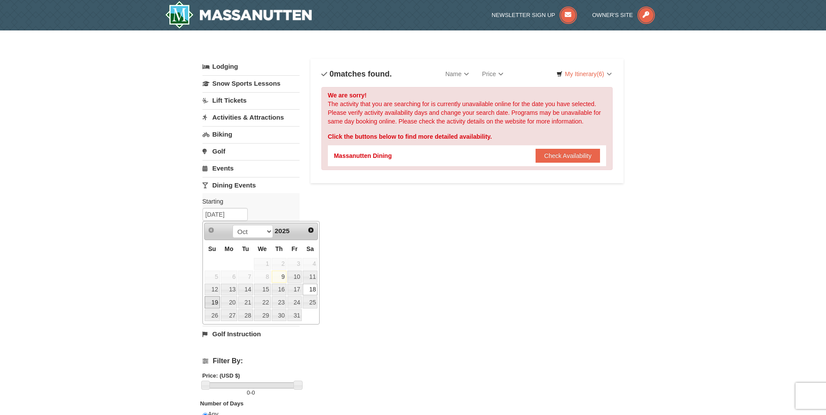
click at [211, 303] on link "19" at bounding box center [212, 303] width 15 height 12
type input "[DATE]"
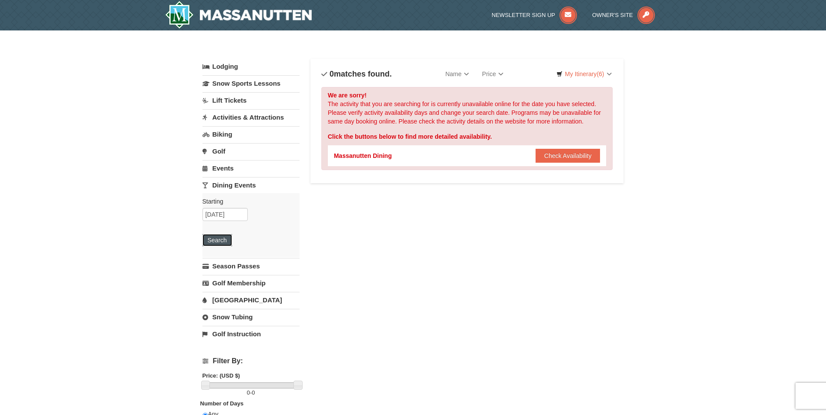
click at [221, 242] on button "Search" at bounding box center [217, 240] width 30 height 12
click at [227, 216] on input "[DATE]" at bounding box center [224, 214] width 45 height 13
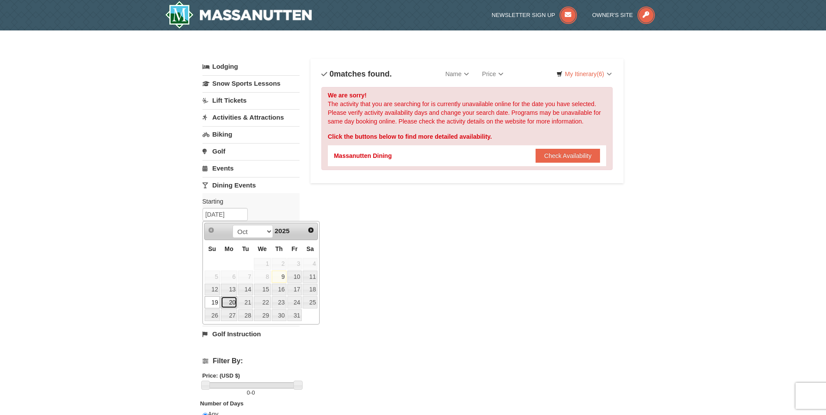
drag, startPoint x: 227, startPoint y: 304, endPoint x: 226, endPoint y: 270, distance: 33.5
click at [226, 304] on link "20" at bounding box center [229, 303] width 17 height 12
type input "[DATE]"
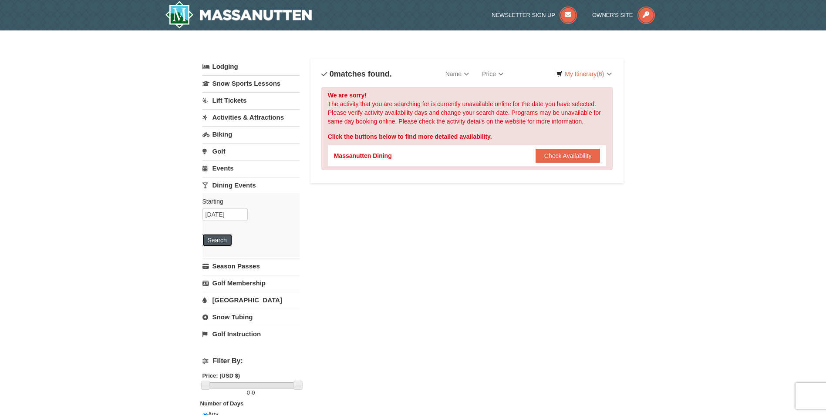
click at [228, 240] on button "Search" at bounding box center [217, 240] width 30 height 12
click at [228, 215] on input "10/20/2025" at bounding box center [224, 214] width 45 height 13
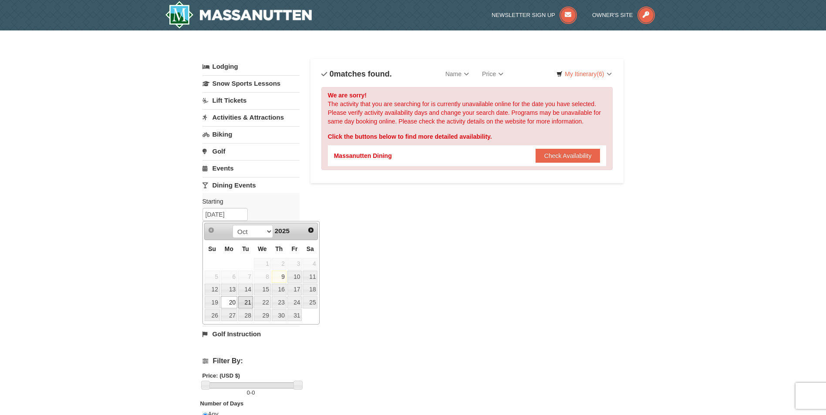
click at [249, 298] on link "21" at bounding box center [245, 303] width 15 height 12
type input "[DATE]"
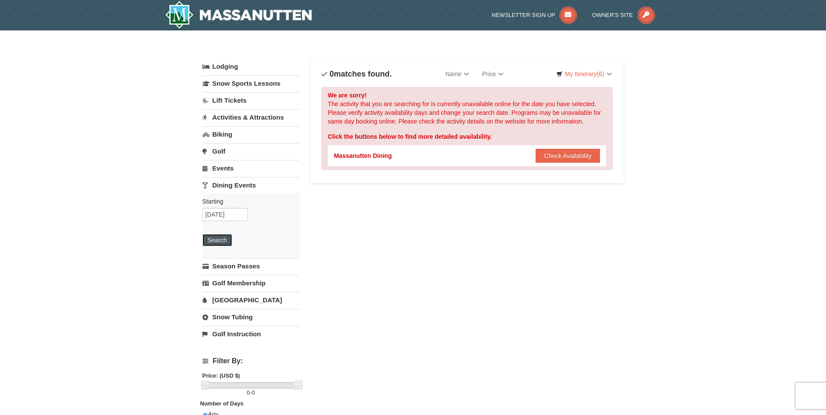
click at [229, 241] on button "Search" at bounding box center [217, 240] width 30 height 12
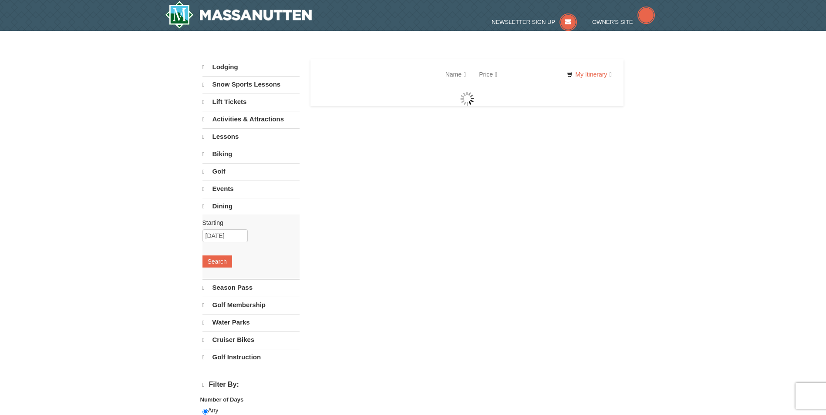
select select "10"
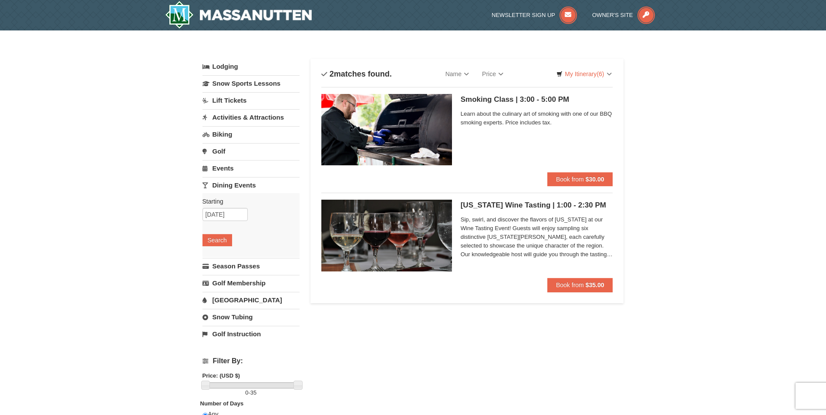
click at [234, 119] on link "Activities & Attractions" at bounding box center [250, 117] width 97 height 16
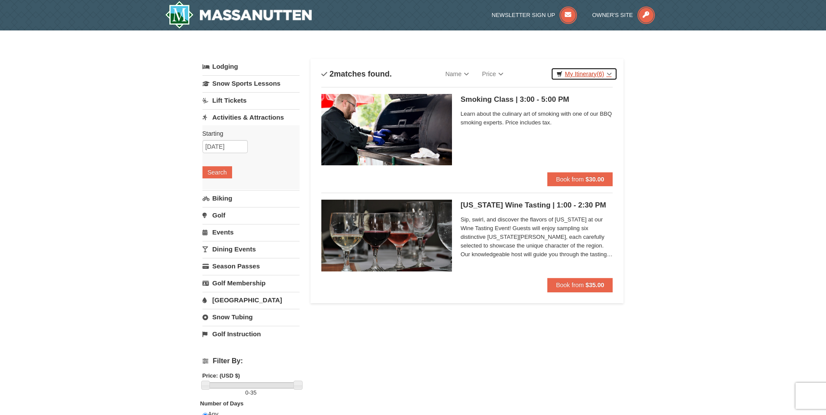
click at [590, 75] on link "My Itinerary (6)" at bounding box center [584, 73] width 66 height 13
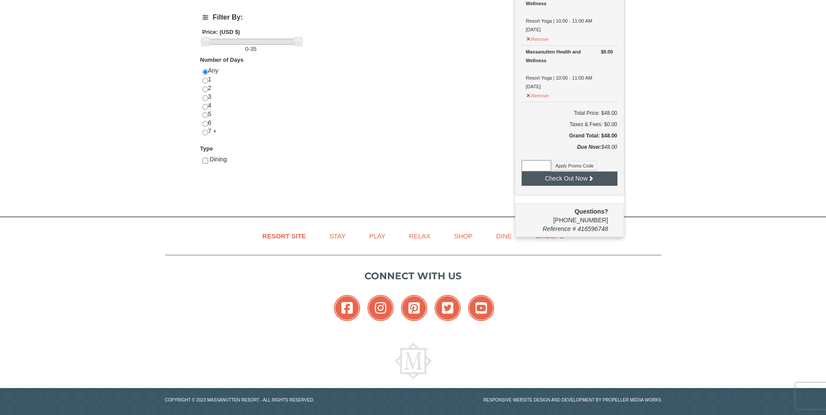
scroll to position [354, 0]
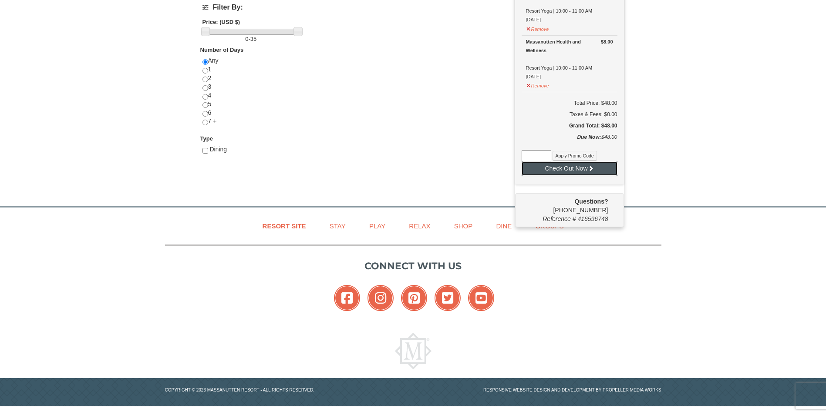
click at [583, 171] on button "Check Out Now" at bounding box center [570, 169] width 96 height 14
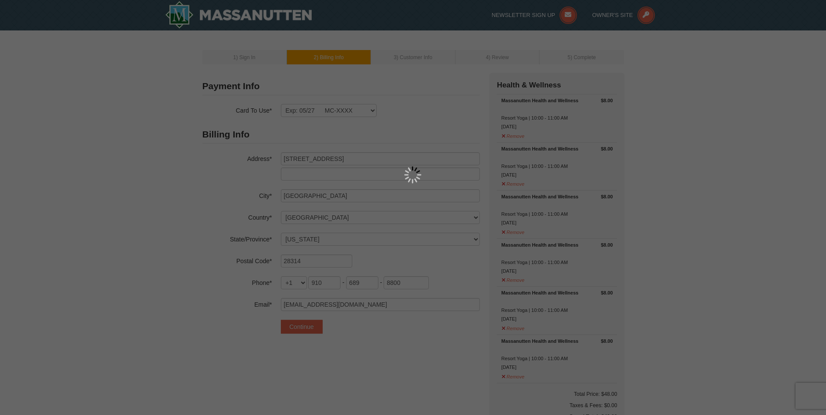
select select "NC"
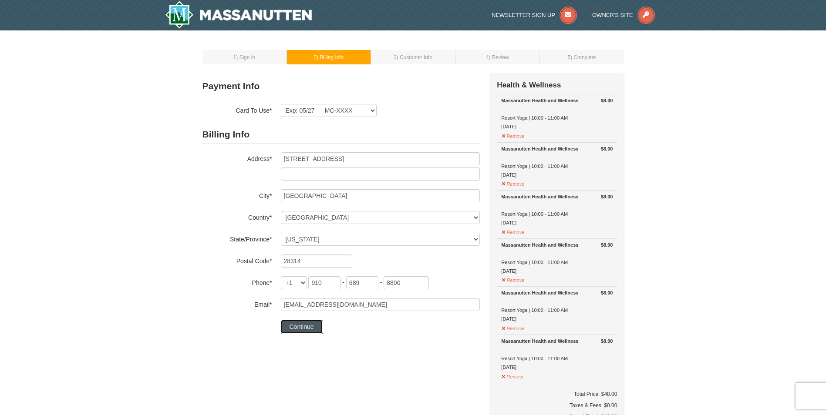
click at [313, 327] on button "Continue" at bounding box center [302, 327] width 42 height 14
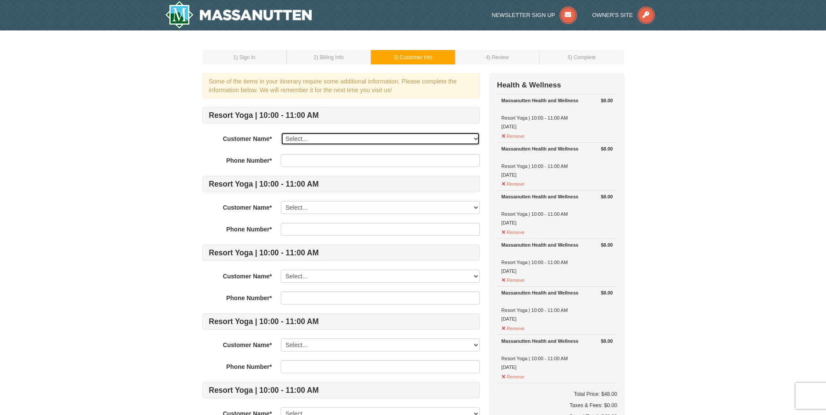
click at [287, 139] on select "Select... Audrey Inman Joshua Emerson Add New..." at bounding box center [380, 138] width 199 height 13
select select "28291807"
click at [281, 132] on select "Select... Audrey Inman Joshua Emerson Add New..." at bounding box center [380, 138] width 199 height 13
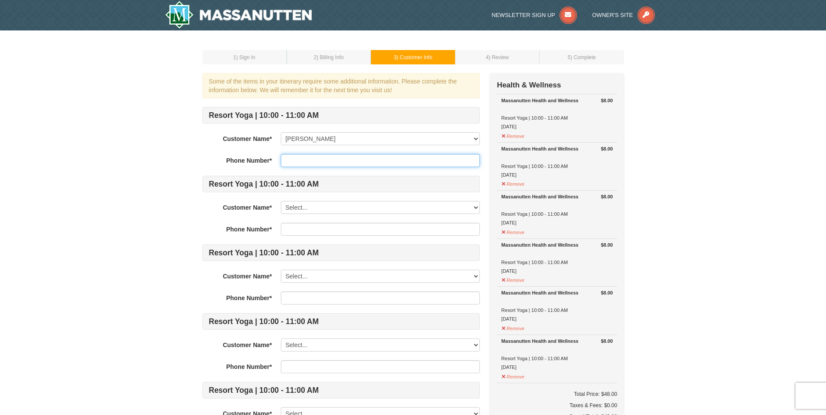
click at [287, 162] on input "text" at bounding box center [380, 160] width 199 height 13
type input "9106898800"
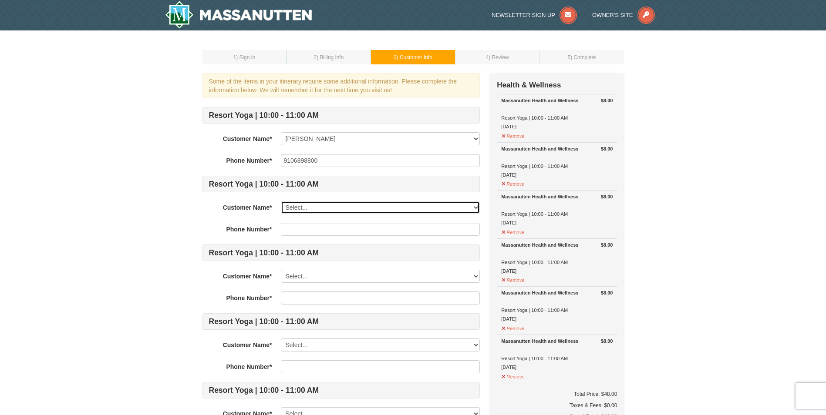
click at [295, 206] on select "Select... Audrey Inman Joshua Emerson Add New..." at bounding box center [380, 207] width 199 height 13
select select "28291816"
click at [281, 201] on select "Select... Audrey Inman Joshua Emerson Add New..." at bounding box center [380, 207] width 199 height 13
click at [298, 231] on input "text" at bounding box center [380, 229] width 199 height 13
type input "9102579047"
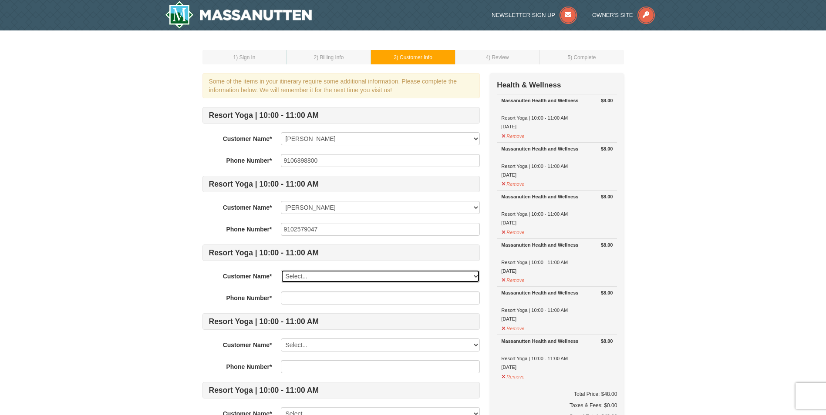
click at [302, 275] on select "Select... Audrey Inman Joshua Emerson Add New..." at bounding box center [380, 276] width 199 height 13
select select "28291807"
click at [281, 270] on select "Select... Audrey Inman Joshua Emerson Add New..." at bounding box center [380, 276] width 199 height 13
type input "9106898800"
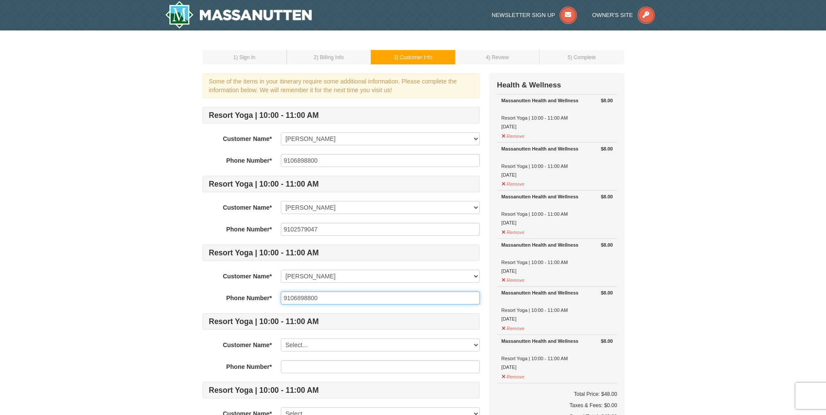
click at [306, 296] on input "9106898800" at bounding box center [380, 298] width 199 height 13
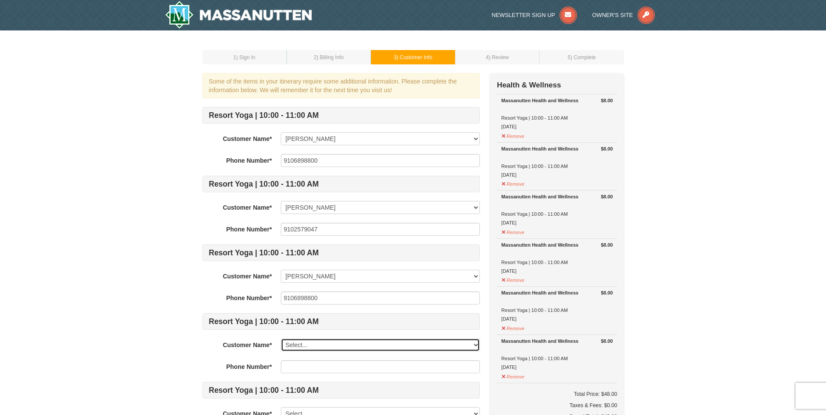
click at [290, 343] on select "Select... Audrey Inman Joshua Emerson Add New..." at bounding box center [380, 345] width 199 height 13
select select "28291816"
click at [281, 339] on select "Select... Audrey Inman Joshua Emerson Add New..." at bounding box center [380, 345] width 199 height 13
type input "9102579047"
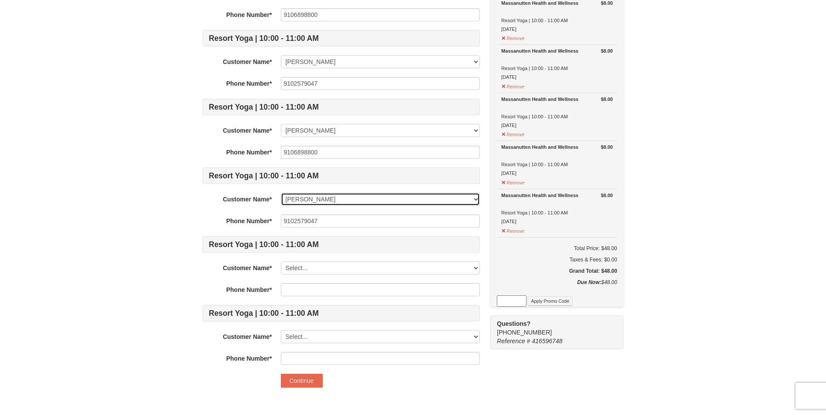
scroll to position [174, 0]
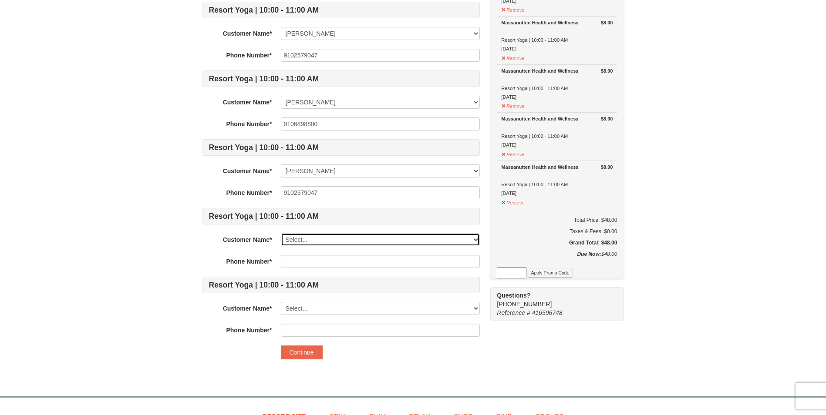
click at [308, 237] on select "Select... Audrey Inman Joshua Emerson Add New..." at bounding box center [380, 239] width 199 height 13
select select "28291807"
click at [281, 233] on select "Select... Audrey Inman Joshua Emerson Add New..." at bounding box center [380, 239] width 199 height 13
type input "9106898800"
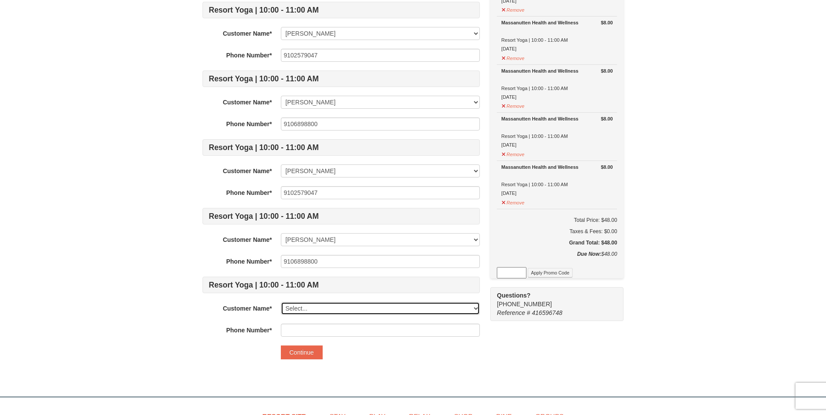
click at [304, 306] on select "Select... Audrey Inman Joshua Emerson Add New..." at bounding box center [380, 308] width 199 height 13
select select "28291816"
click at [281, 302] on select "Select... Audrey Inman Joshua Emerson Add New..." at bounding box center [380, 308] width 199 height 13
type input "9102579047"
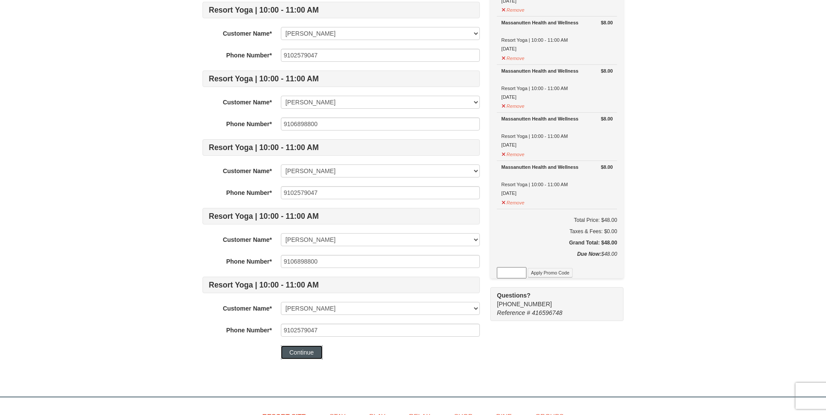
click at [291, 352] on button "Continue" at bounding box center [302, 353] width 42 height 14
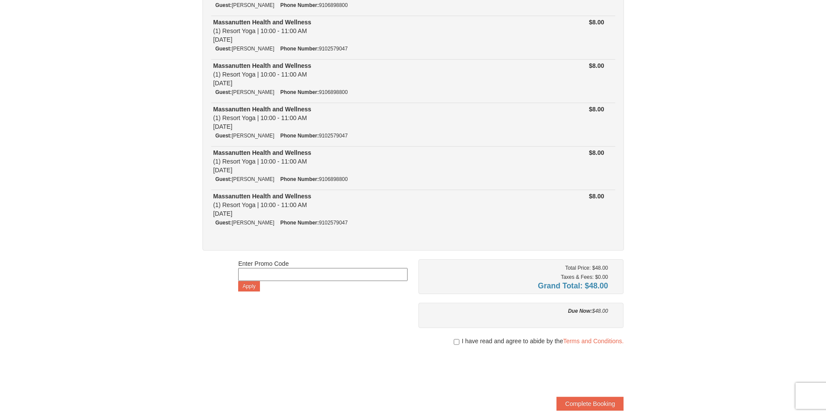
scroll to position [174, 0]
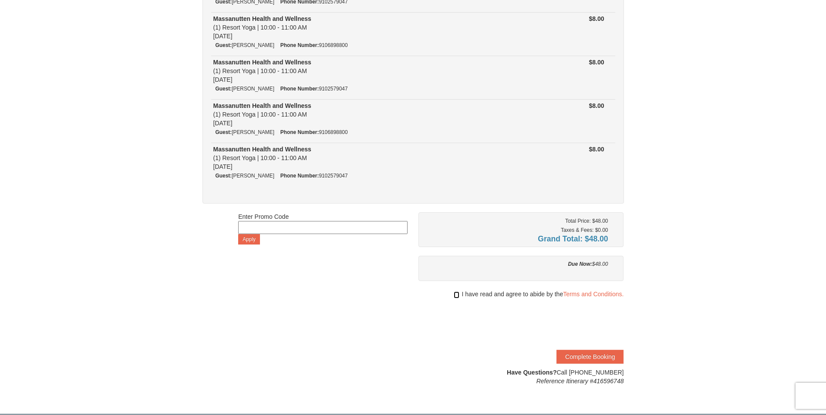
click at [456, 295] on input "checkbox" at bounding box center [457, 295] width 6 height 7
checkbox input "true"
click at [597, 356] on button "Complete Booking" at bounding box center [589, 357] width 67 height 14
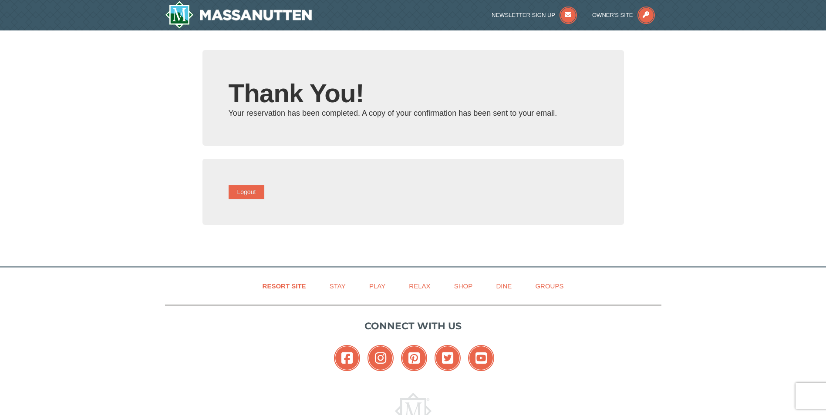
type input "audreyinmanparalegal@gmail.com"
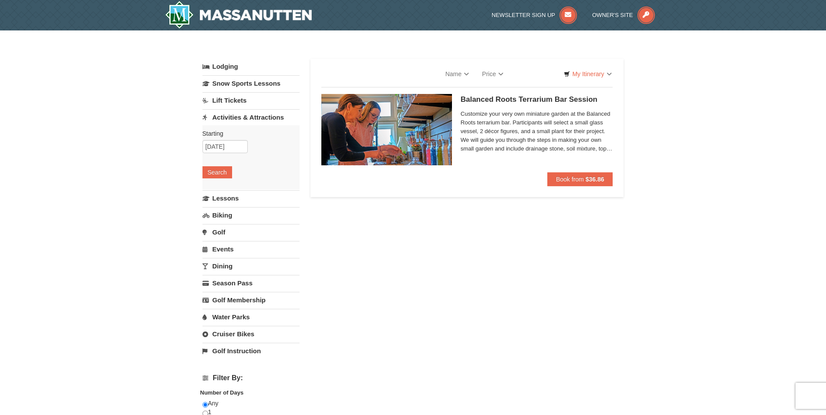
select select "10"
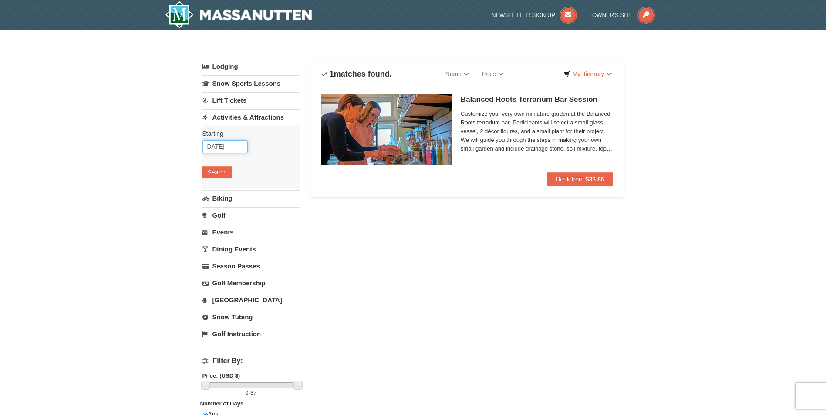
click at [235, 148] on input "[DATE]" at bounding box center [224, 146] width 45 height 13
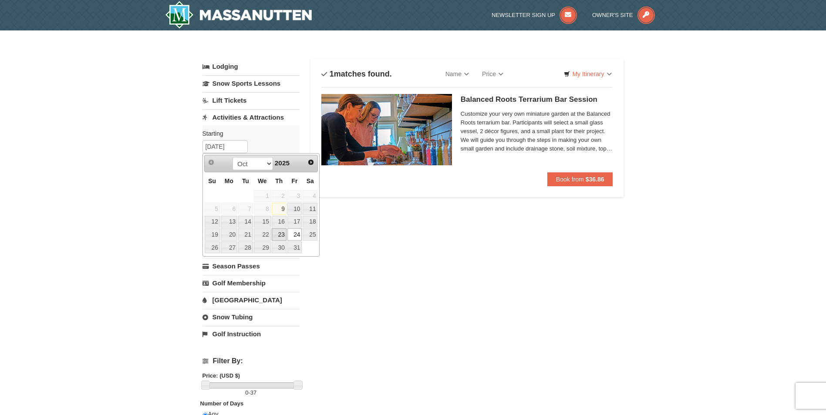
click at [283, 235] on link "23" at bounding box center [279, 235] width 15 height 12
type input "[DATE]"
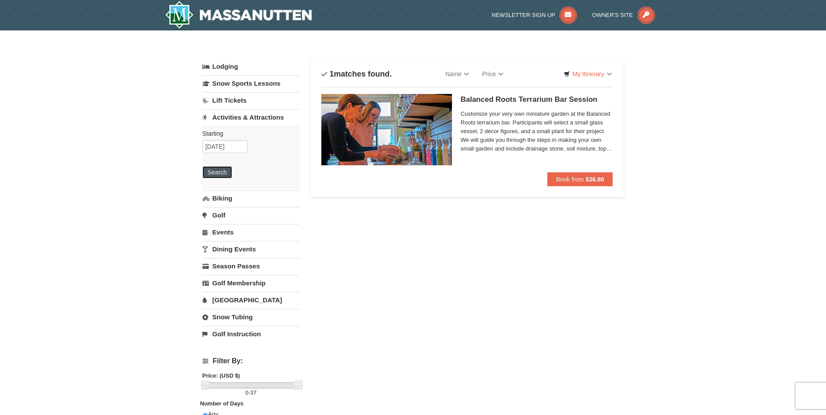
click at [216, 176] on button "Search" at bounding box center [217, 172] width 30 height 12
